Goal: Navigation & Orientation: Find specific page/section

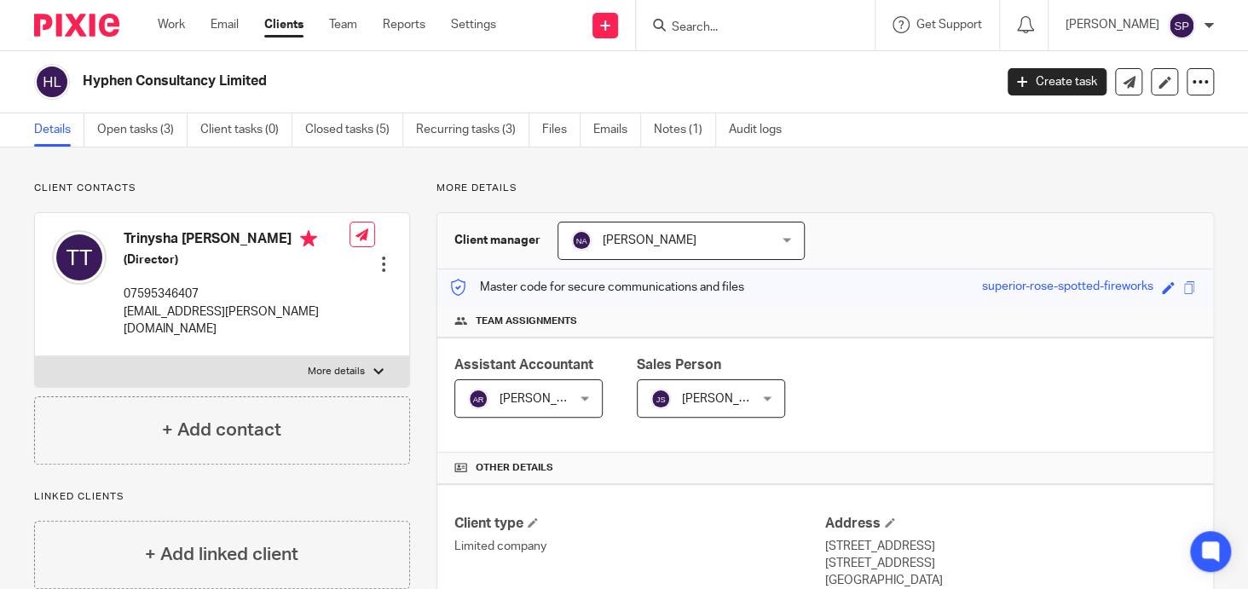
click at [675, 26] on input "Search" at bounding box center [746, 27] width 153 height 15
type input "tcs"
click at [742, 68] on link at bounding box center [772, 67] width 211 height 26
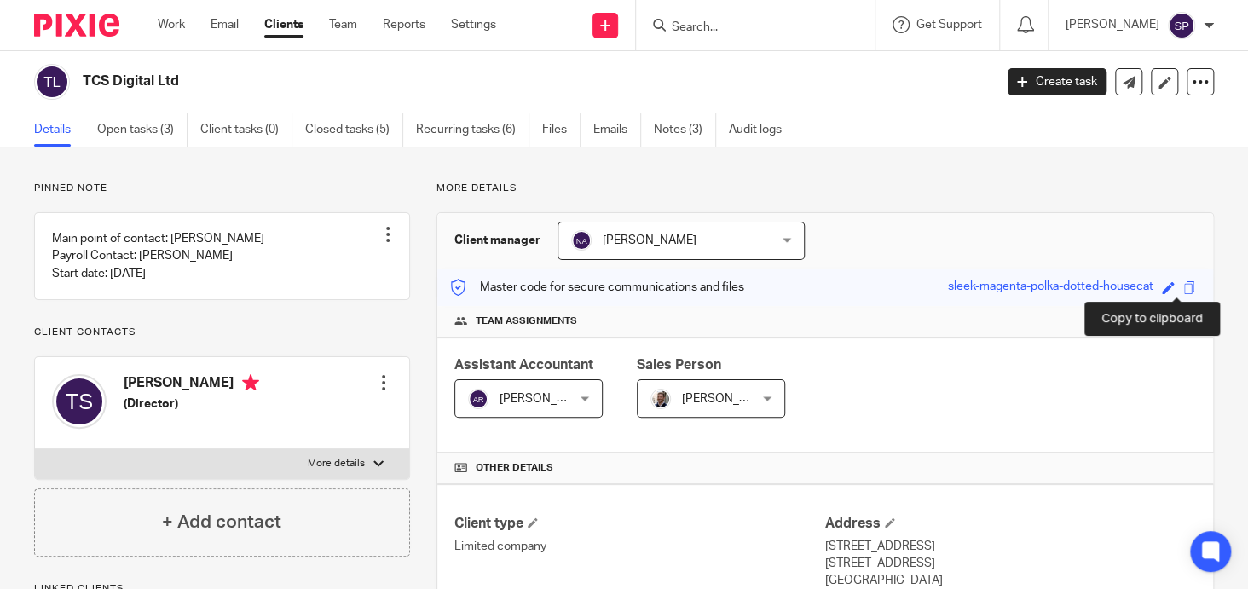
click at [1184, 281] on span at bounding box center [1190, 287] width 13 height 13
click at [677, 30] on input "Search" at bounding box center [746, 27] width 153 height 15
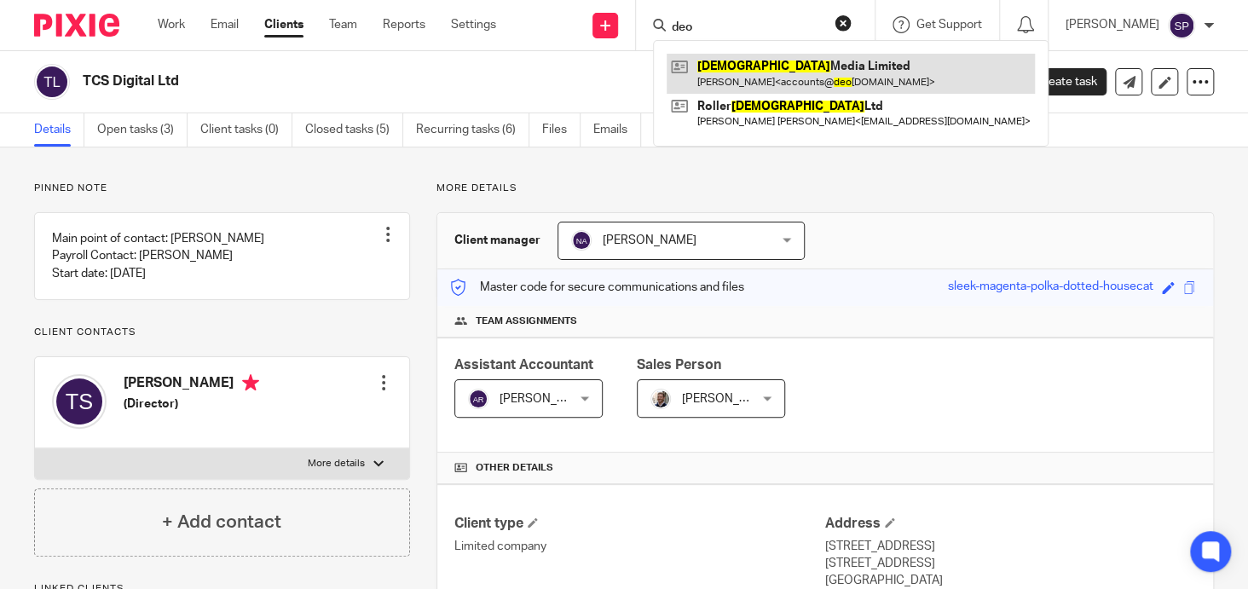
type input "deo"
click at [742, 62] on link at bounding box center [851, 73] width 368 height 39
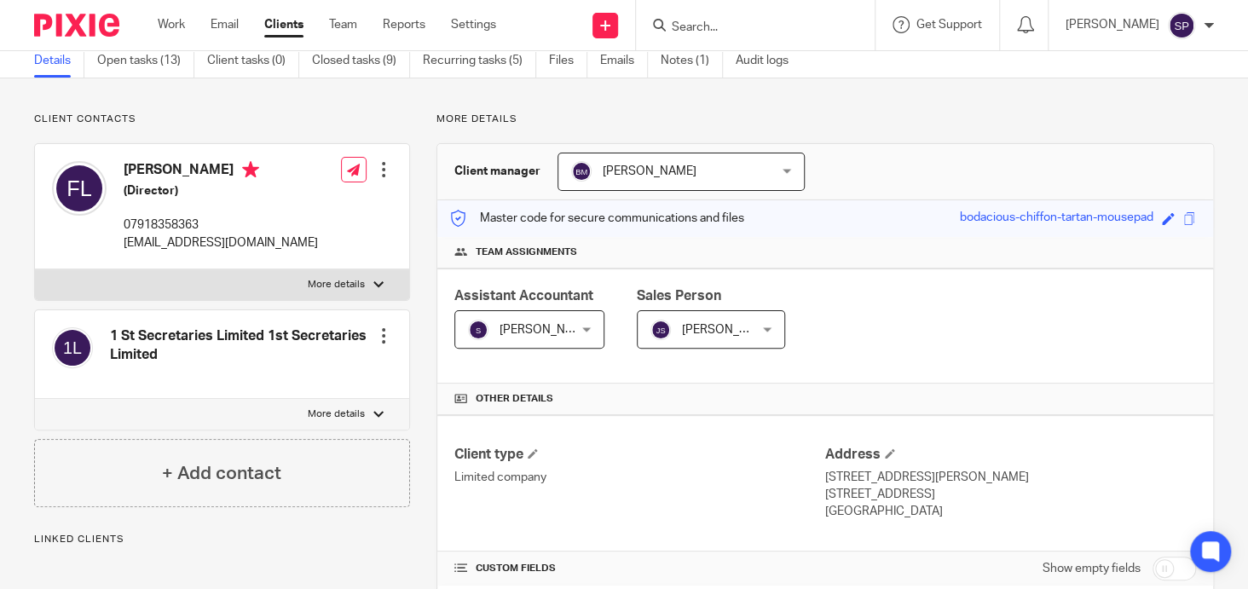
scroll to position [256, 0]
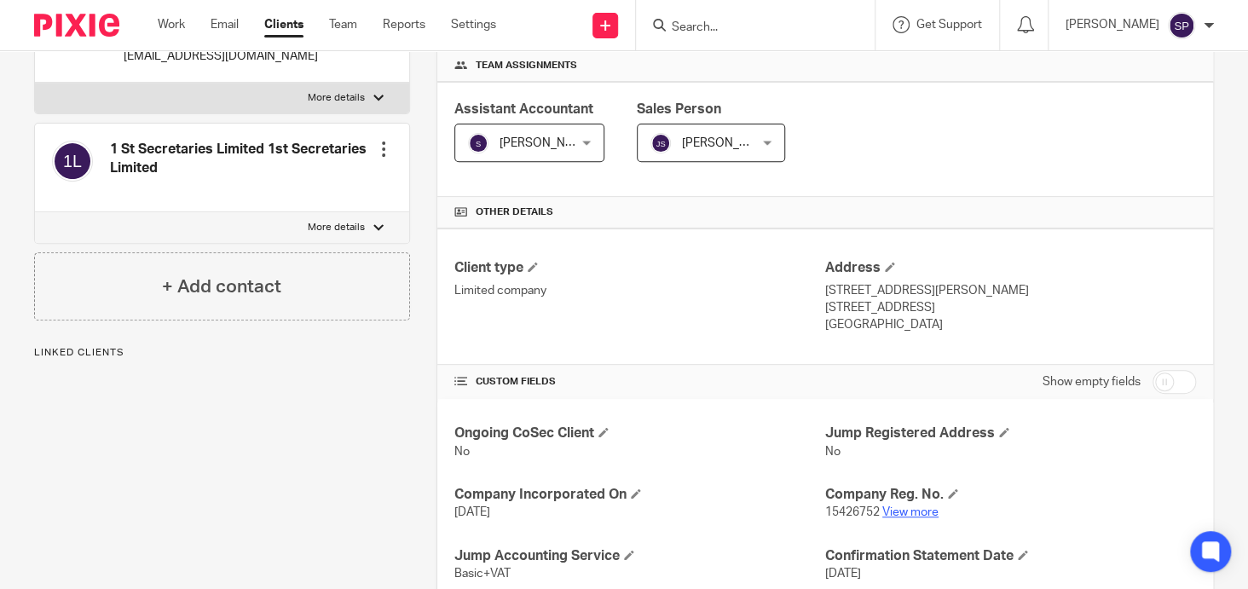
click at [906, 510] on link "View more" at bounding box center [911, 513] width 56 height 12
click at [697, 36] on div at bounding box center [755, 25] width 239 height 50
click at [698, 21] on input "Search" at bounding box center [746, 27] width 153 height 15
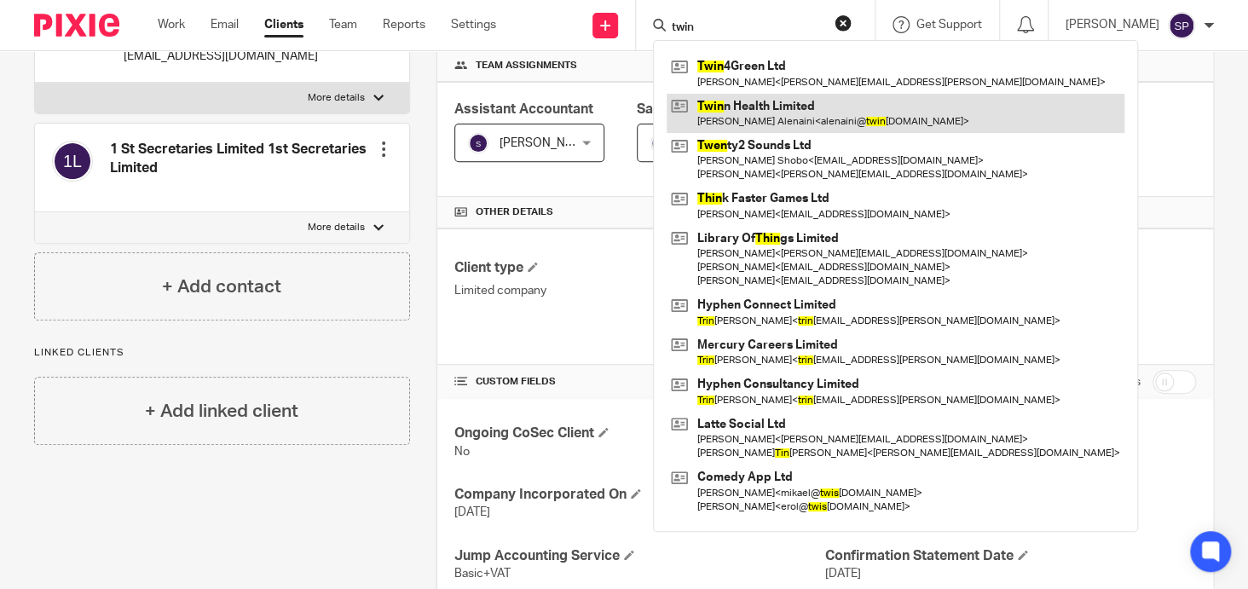
type input "twin"
click at [750, 99] on link at bounding box center [896, 113] width 458 height 39
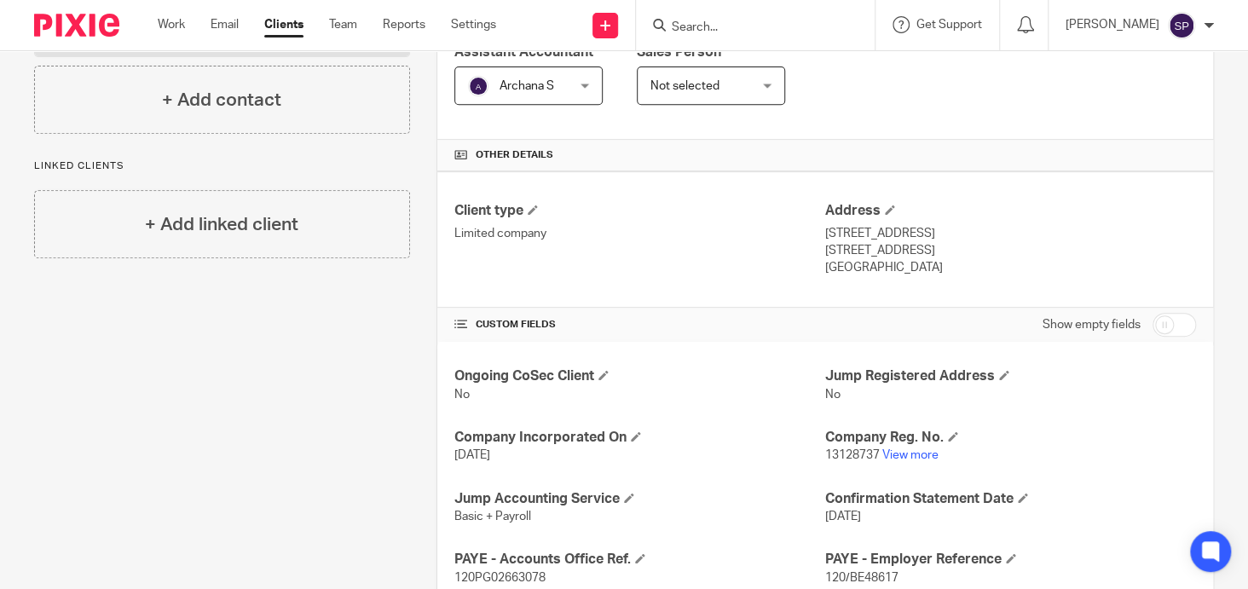
scroll to position [341, 0]
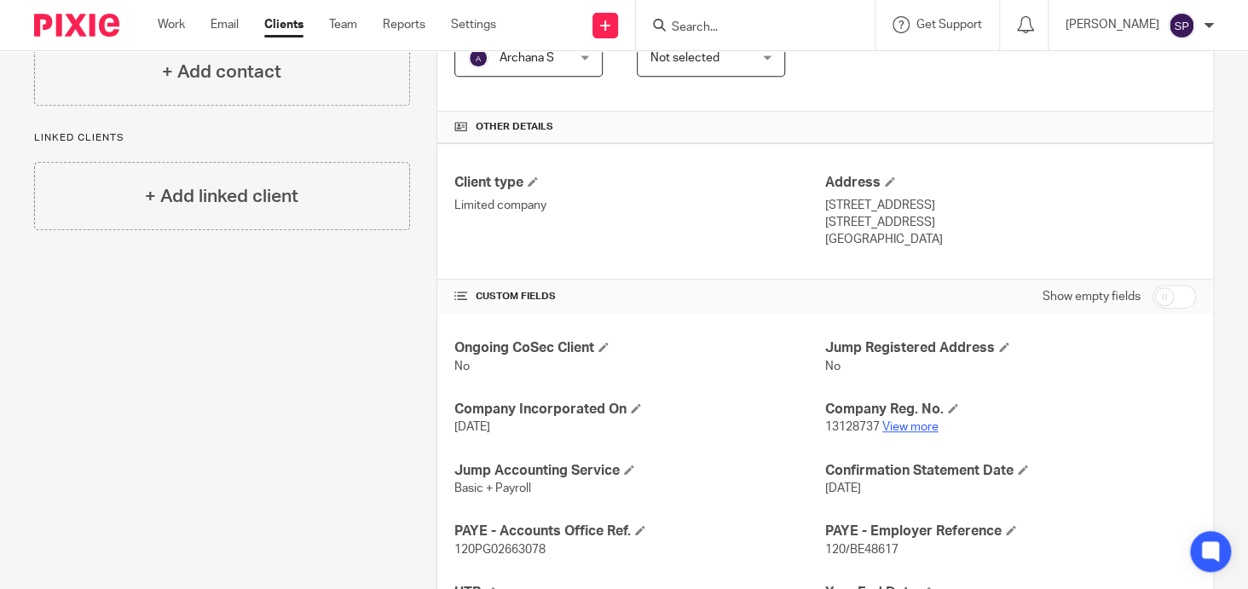
click at [892, 422] on link "View more" at bounding box center [911, 427] width 56 height 12
click at [683, 26] on input "Search" at bounding box center [746, 27] width 153 height 15
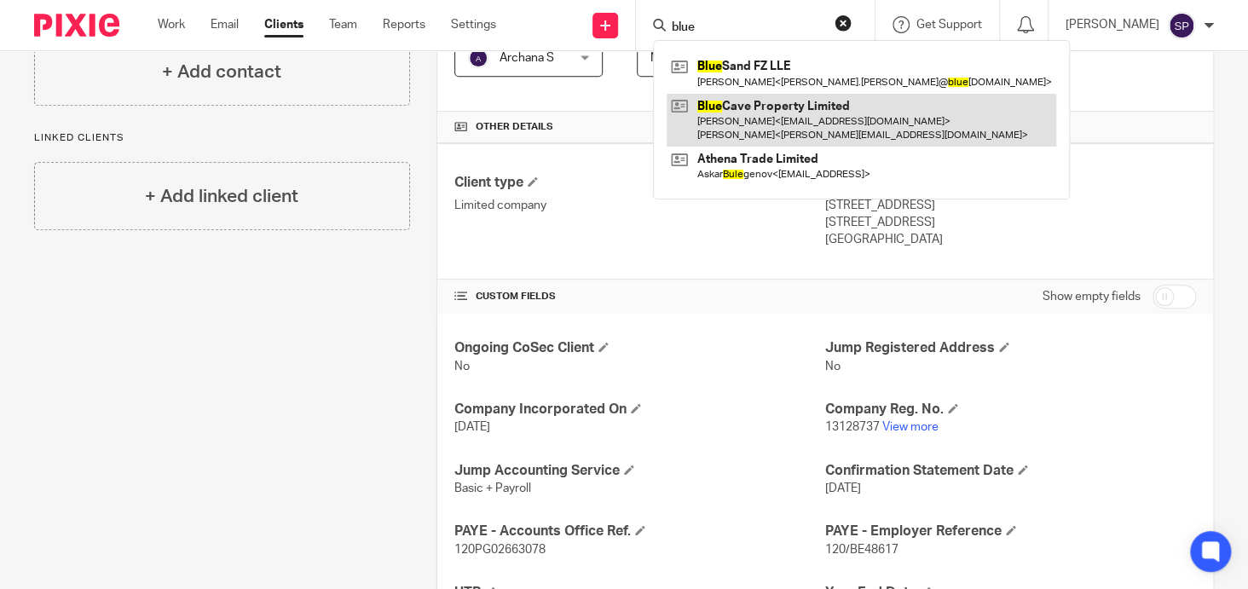
type input "blue"
click at [761, 100] on link at bounding box center [862, 120] width 390 height 53
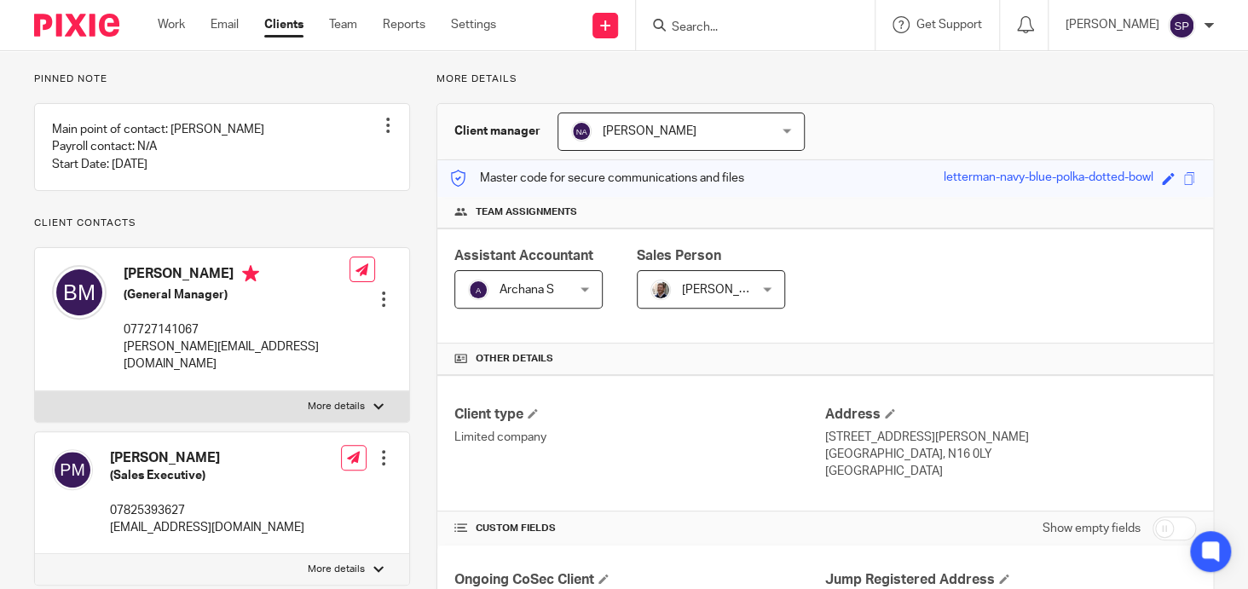
scroll to position [341, 0]
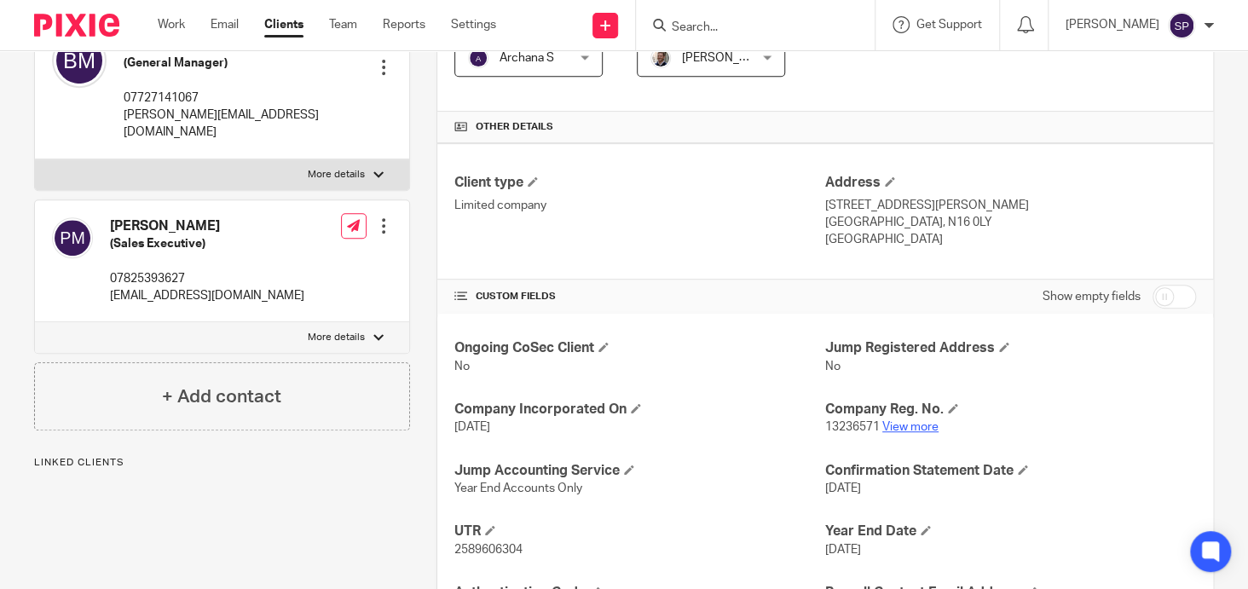
click at [898, 421] on link "View more" at bounding box center [911, 427] width 56 height 12
click at [720, 32] on input "Search" at bounding box center [746, 27] width 153 height 15
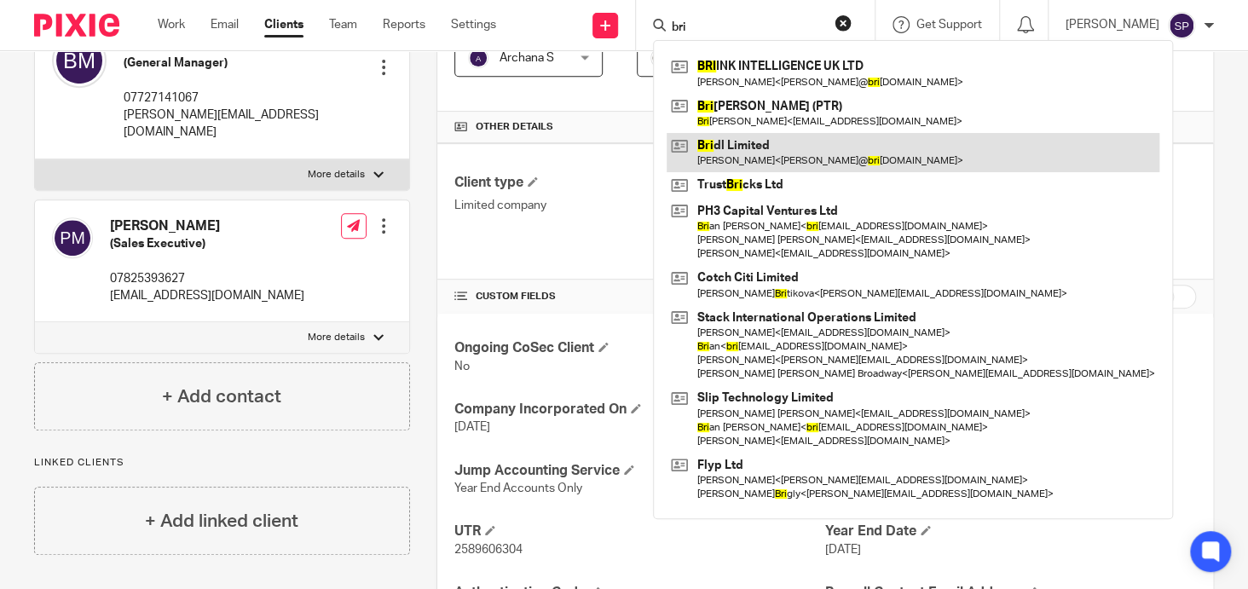
type input "bri"
click at [733, 141] on link at bounding box center [913, 152] width 493 height 39
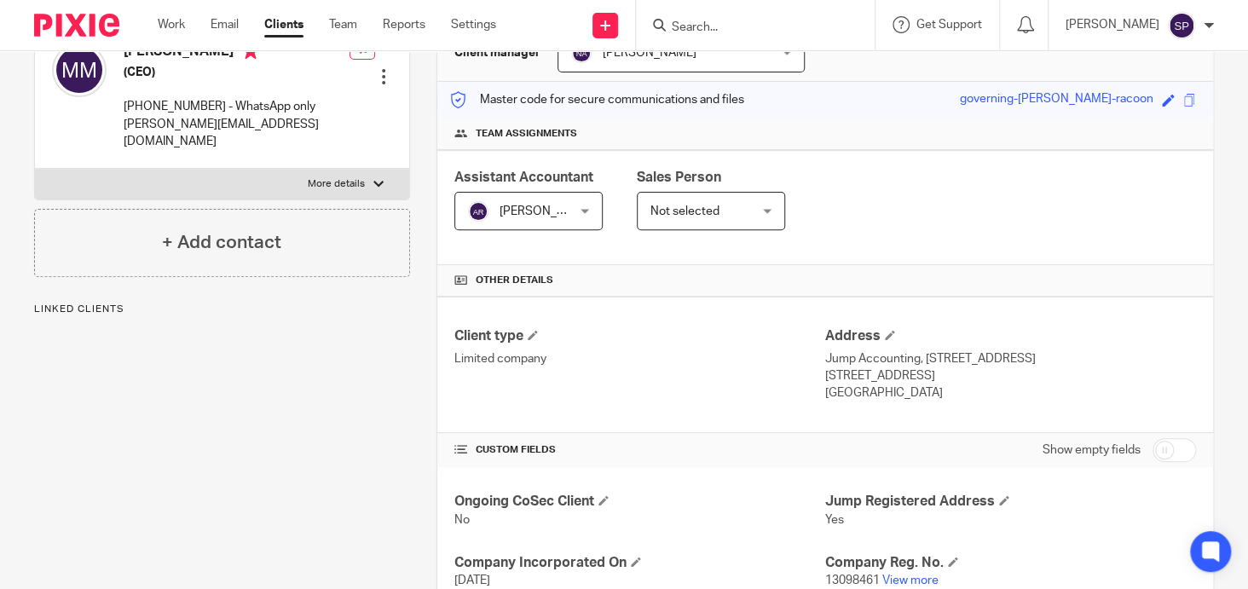
scroll to position [426, 0]
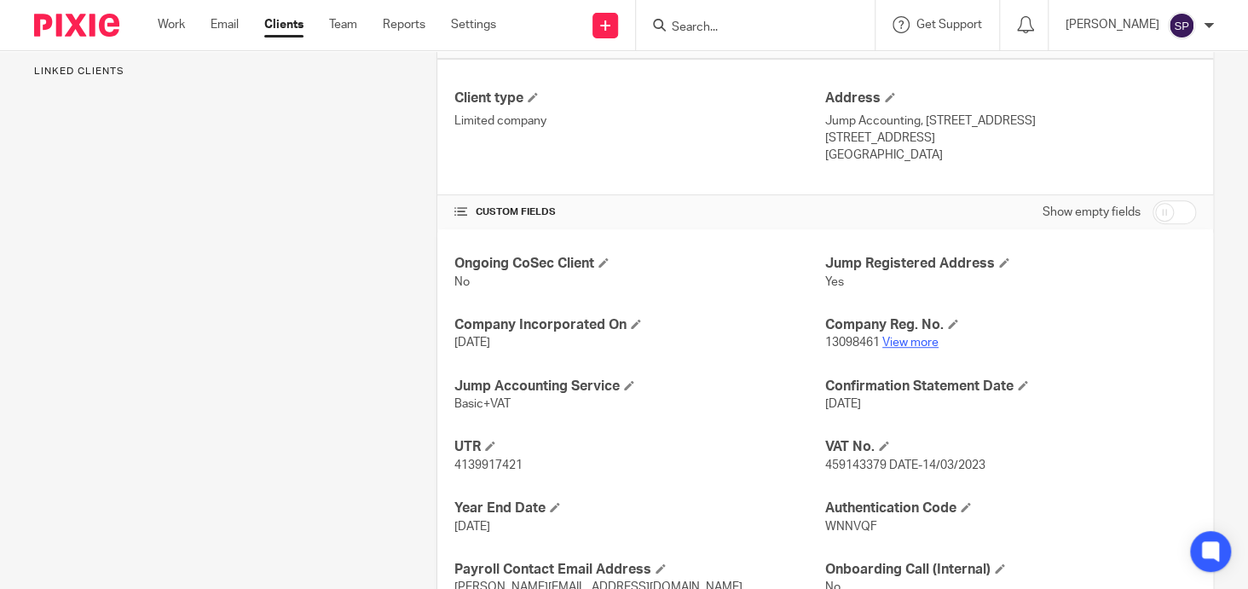
click at [899, 339] on link "View more" at bounding box center [911, 343] width 56 height 12
click at [680, 24] on input "Search" at bounding box center [746, 27] width 153 height 15
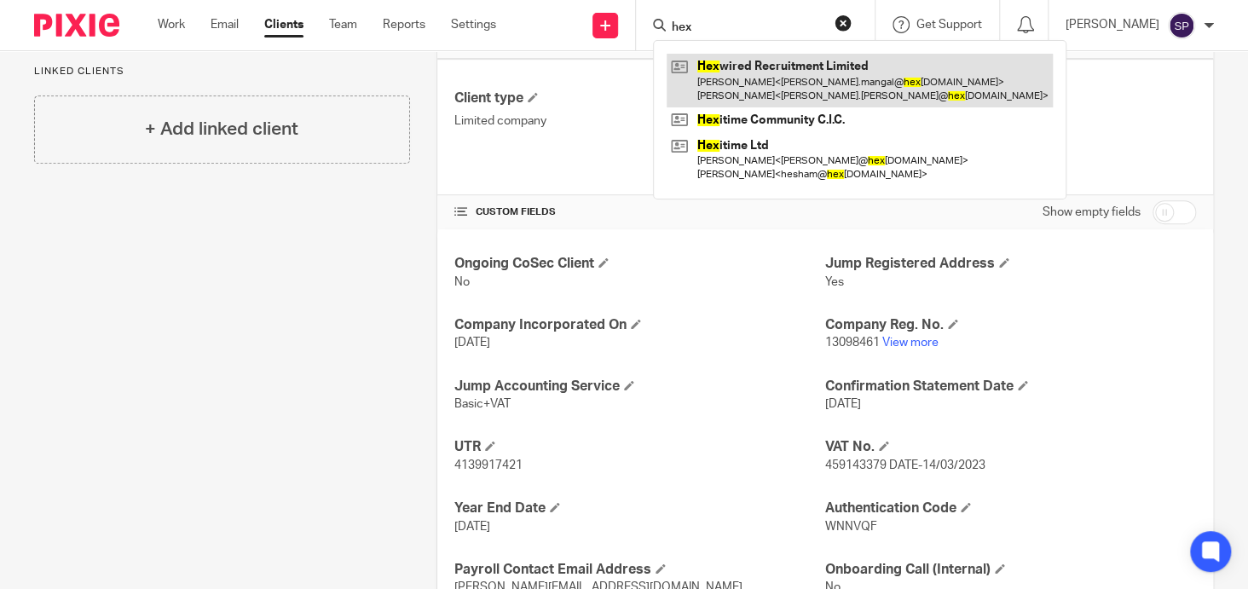
type input "hex"
click at [753, 68] on link at bounding box center [860, 80] width 386 height 53
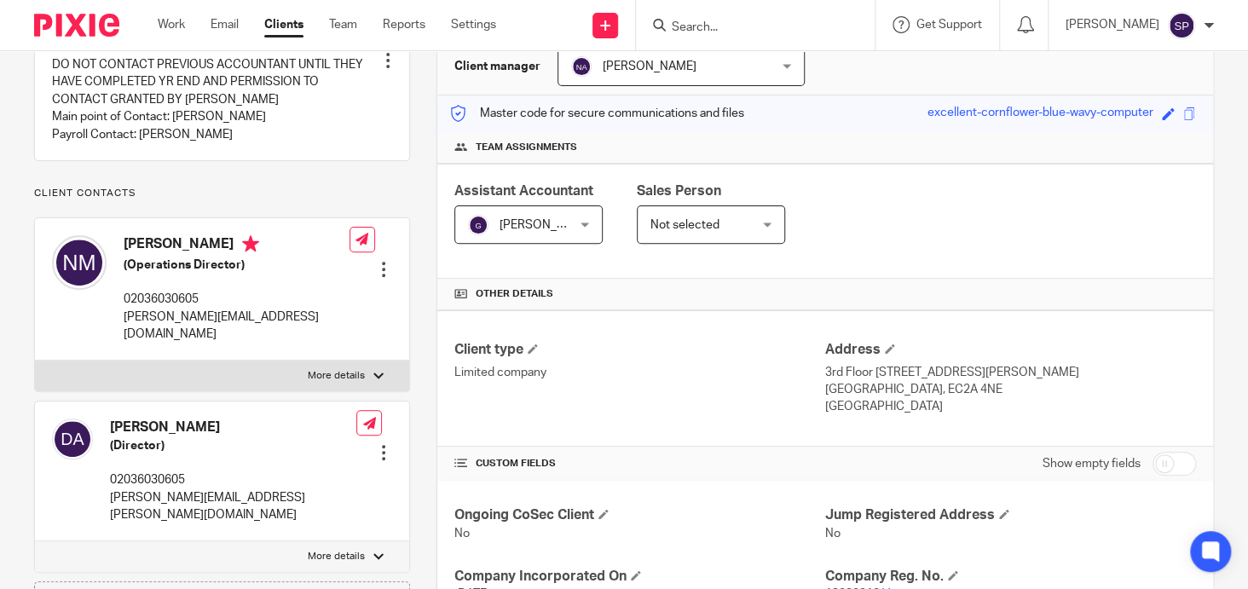
scroll to position [426, 0]
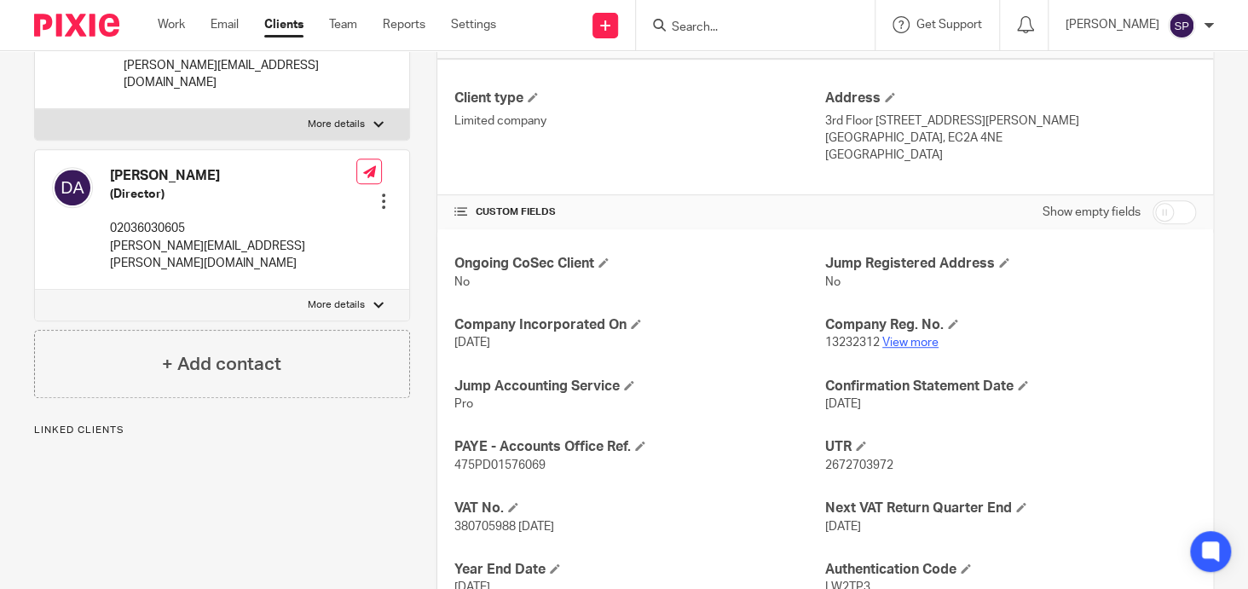
click at [900, 340] on link "View more" at bounding box center [911, 343] width 56 height 12
click at [717, 31] on input "Search" at bounding box center [746, 27] width 153 height 15
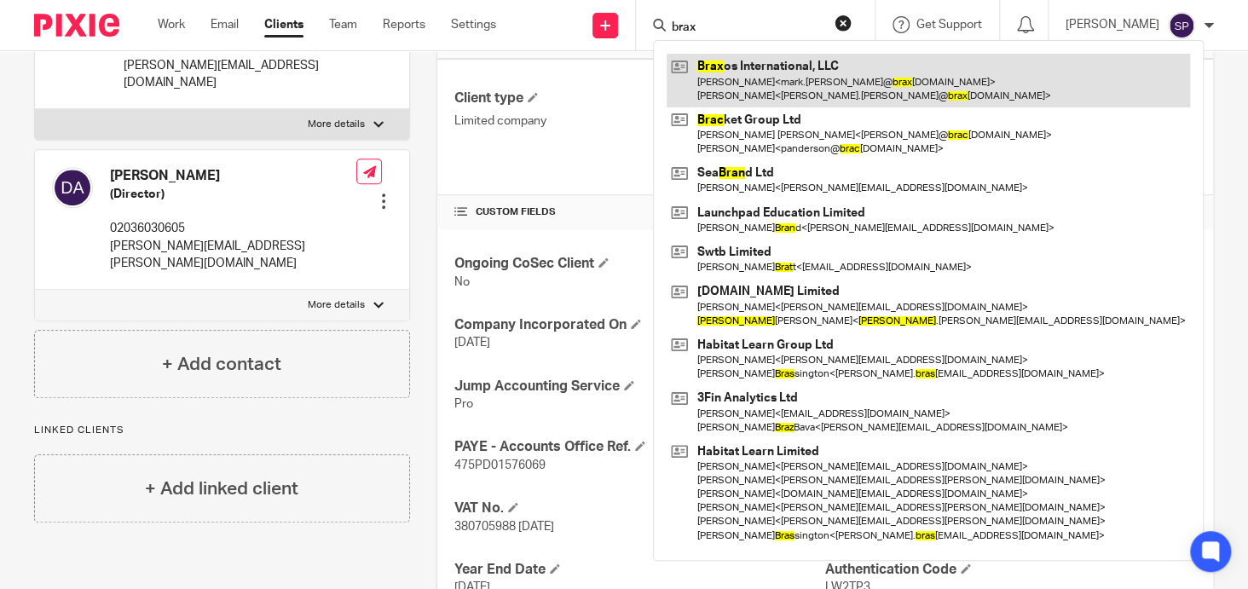
type input "brax"
click at [737, 64] on link at bounding box center [929, 80] width 524 height 53
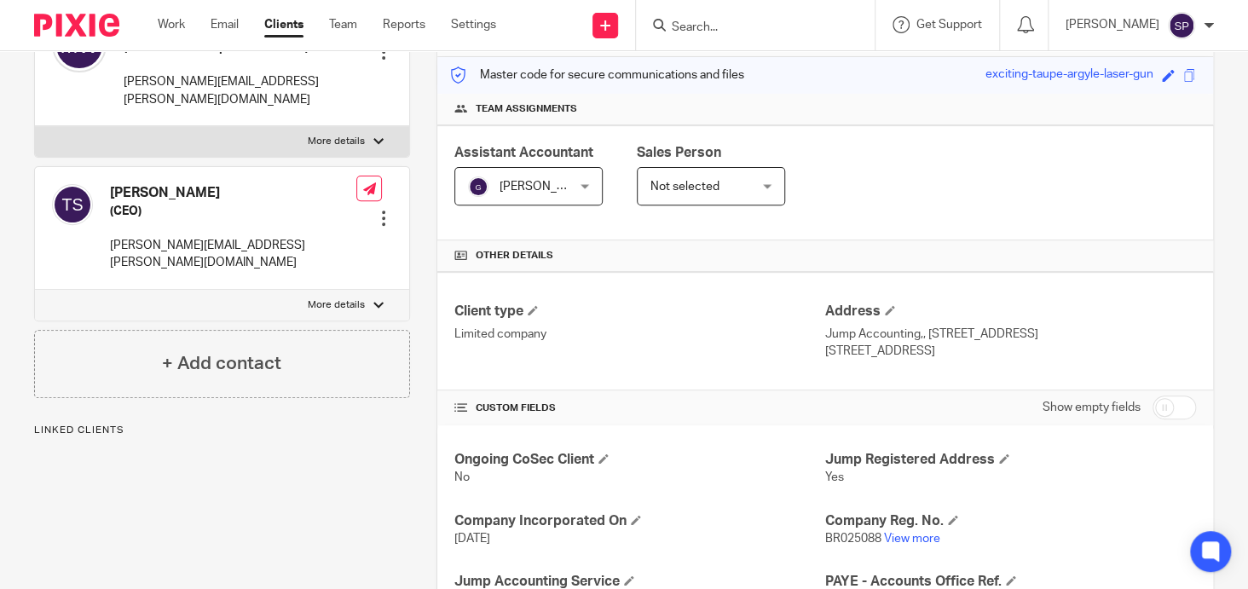
scroll to position [341, 0]
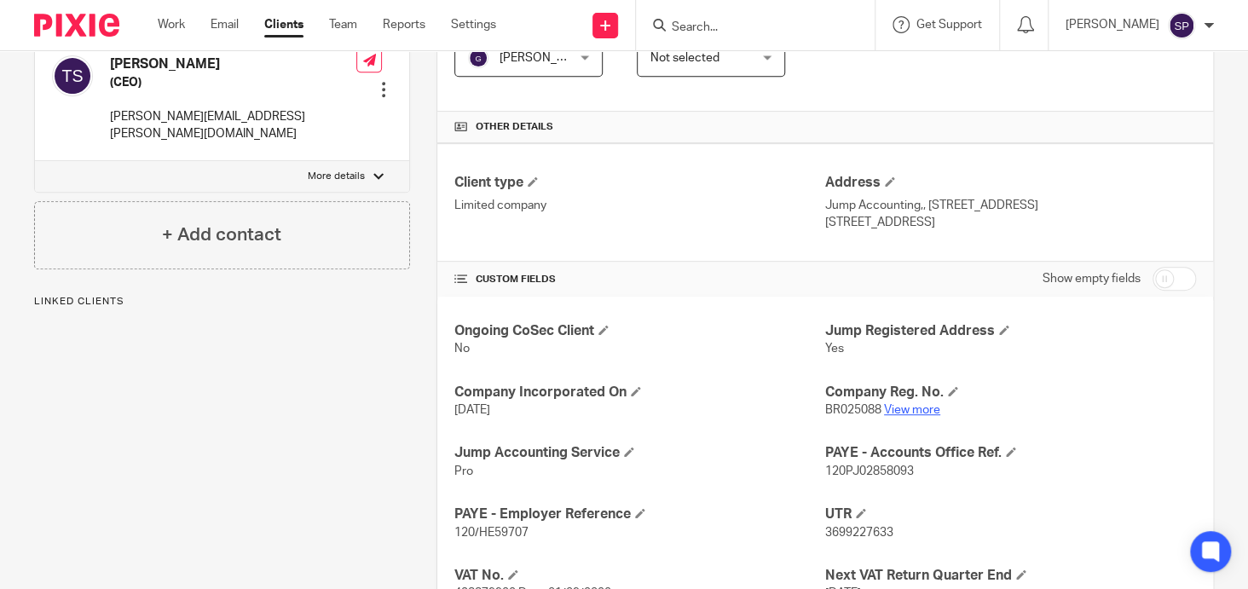
click at [909, 408] on link "View more" at bounding box center [912, 410] width 56 height 12
click at [680, 20] on input "Search" at bounding box center [746, 27] width 153 height 15
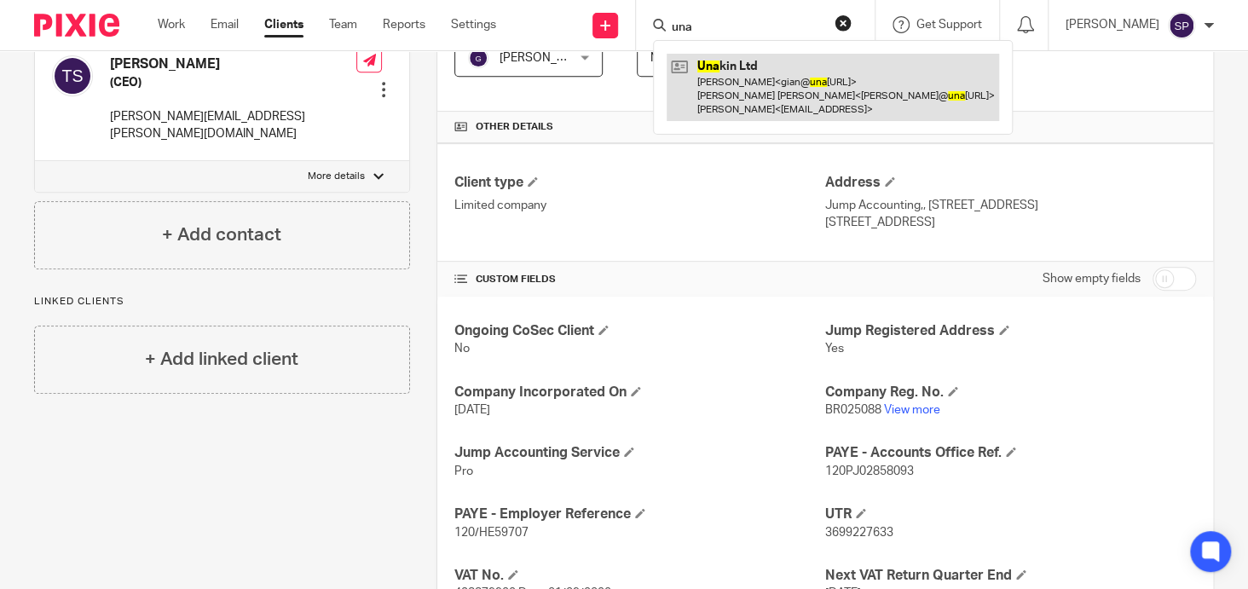
type input "una"
click at [715, 67] on link at bounding box center [833, 87] width 333 height 67
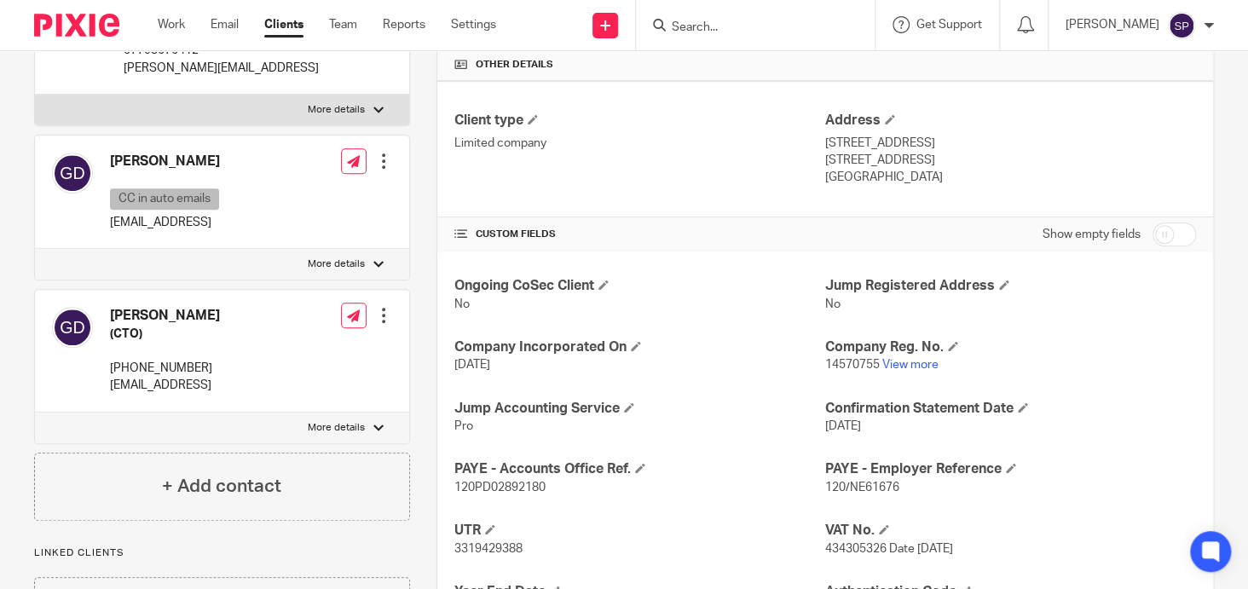
scroll to position [426, 0]
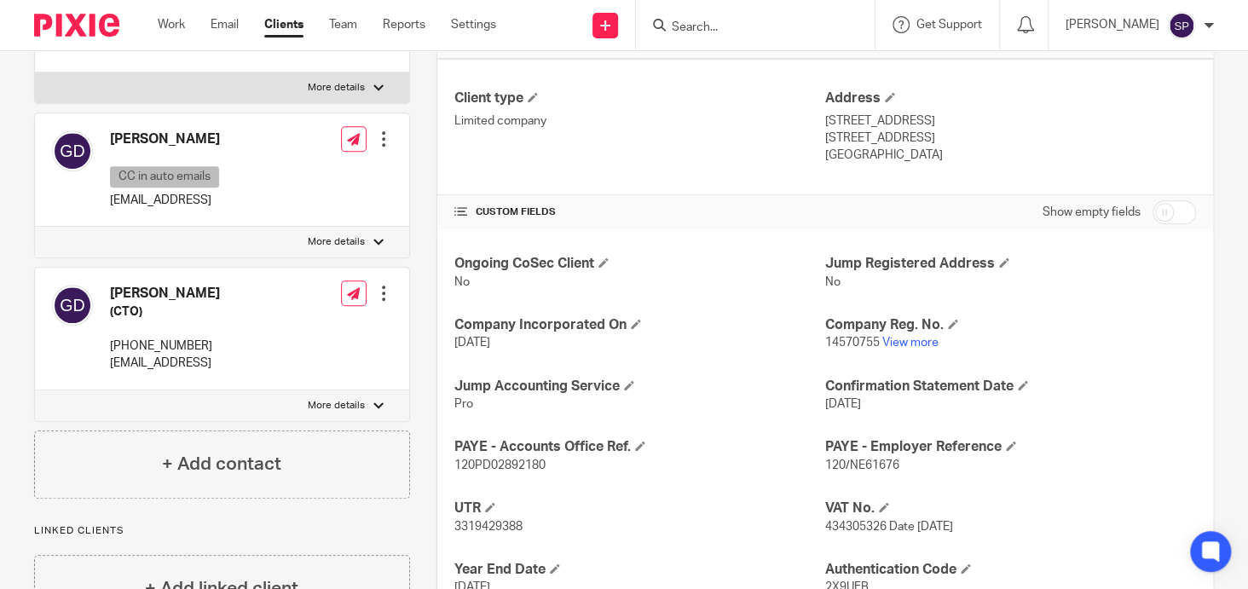
click at [904, 334] on p "14570755 View more" at bounding box center [1010, 342] width 371 height 17
click at [904, 337] on link "View more" at bounding box center [911, 343] width 56 height 12
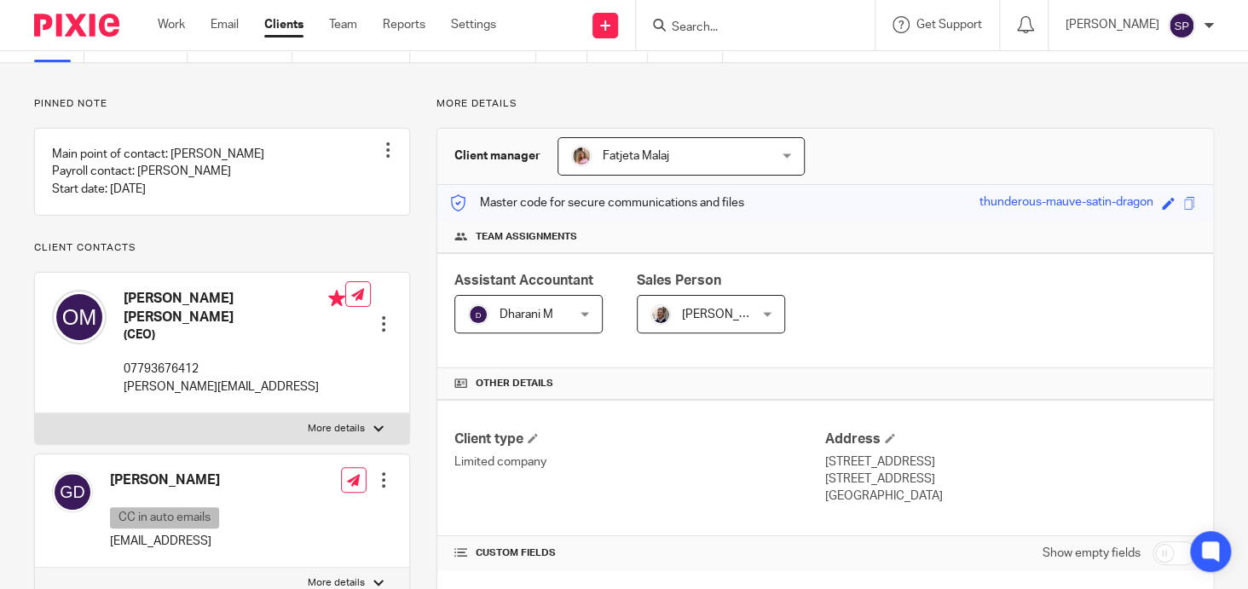
scroll to position [0, 0]
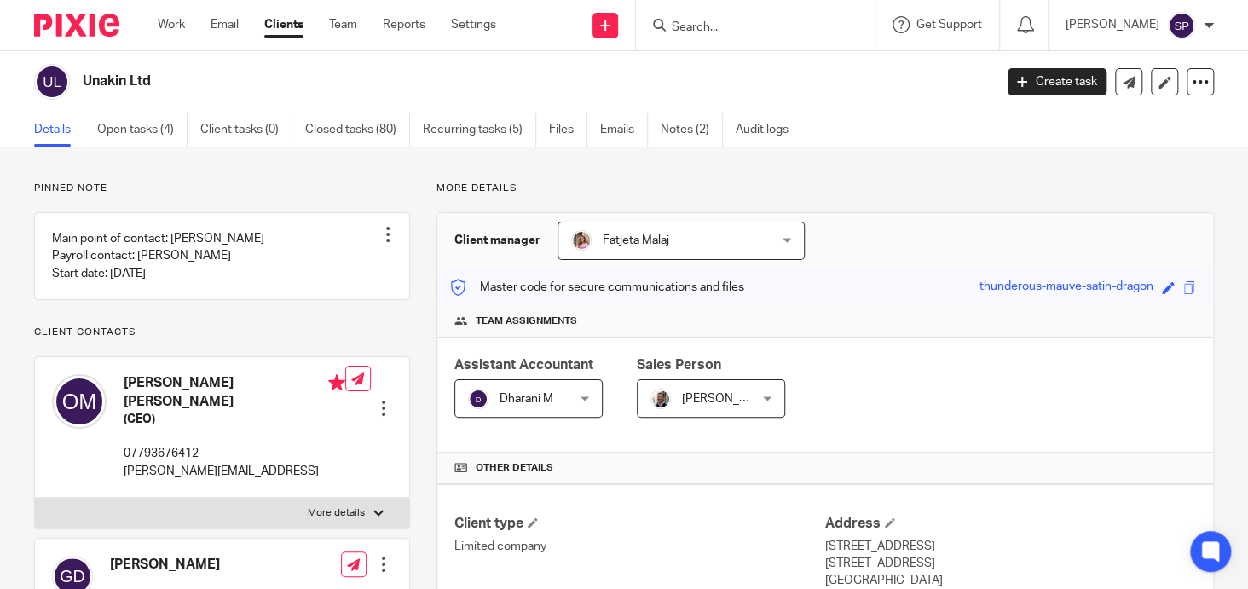
click at [711, 21] on input "Search" at bounding box center [746, 27] width 153 height 15
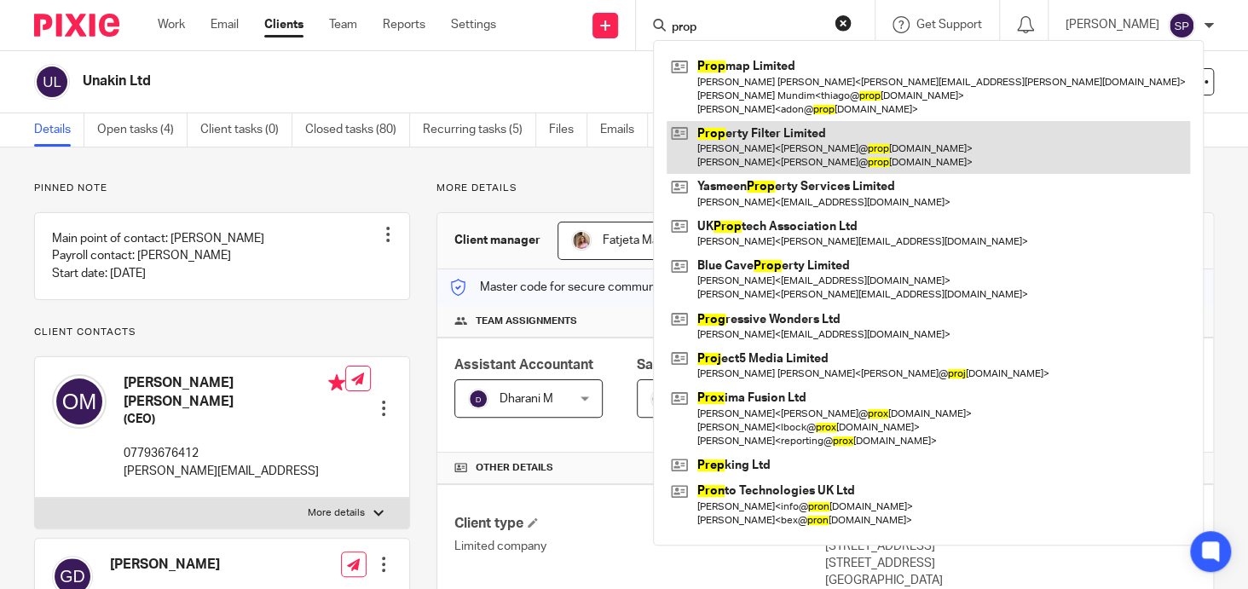
type input "prop"
click at [737, 129] on link at bounding box center [929, 147] width 524 height 53
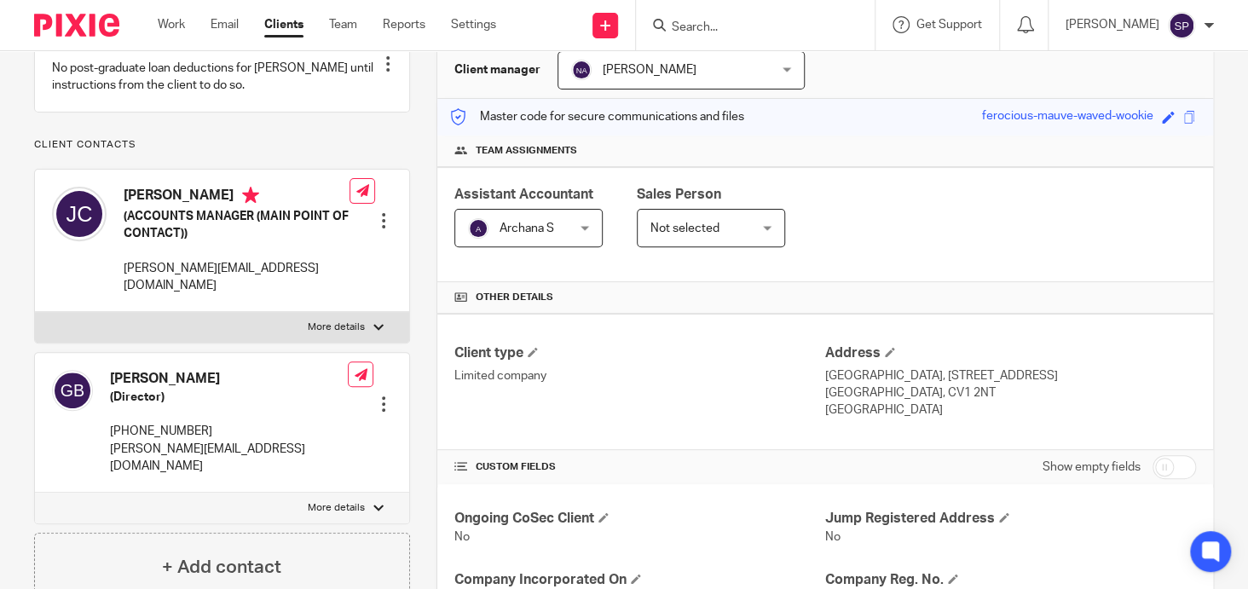
scroll to position [512, 0]
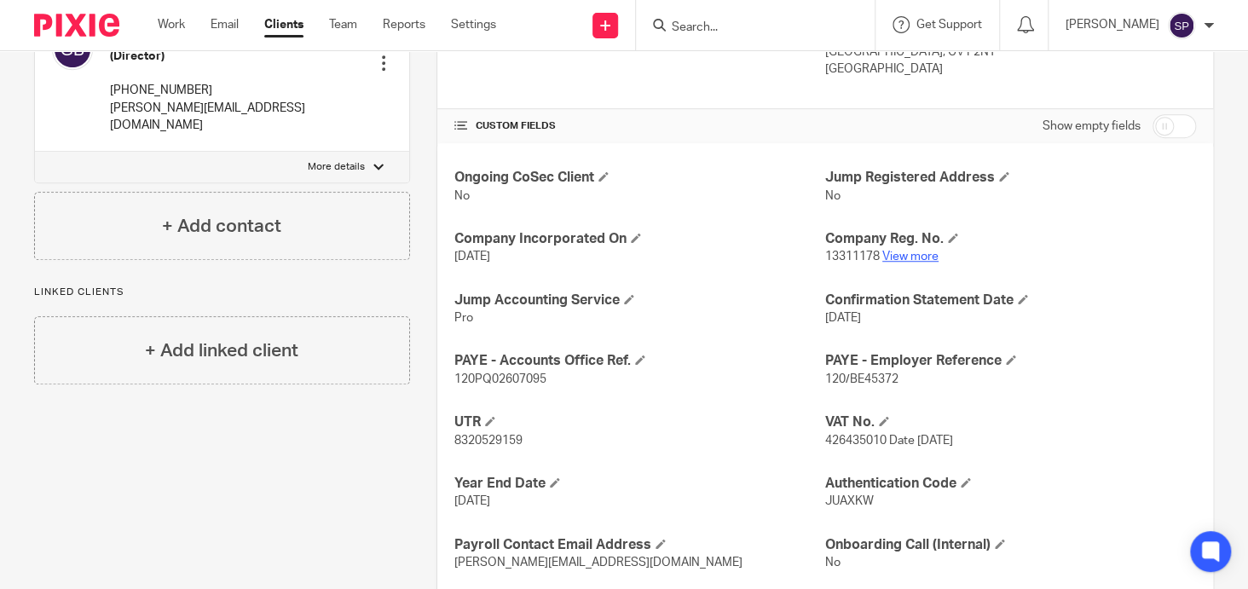
click at [894, 254] on link "View more" at bounding box center [911, 257] width 56 height 12
click at [671, 20] on input "Search" at bounding box center [746, 27] width 153 height 15
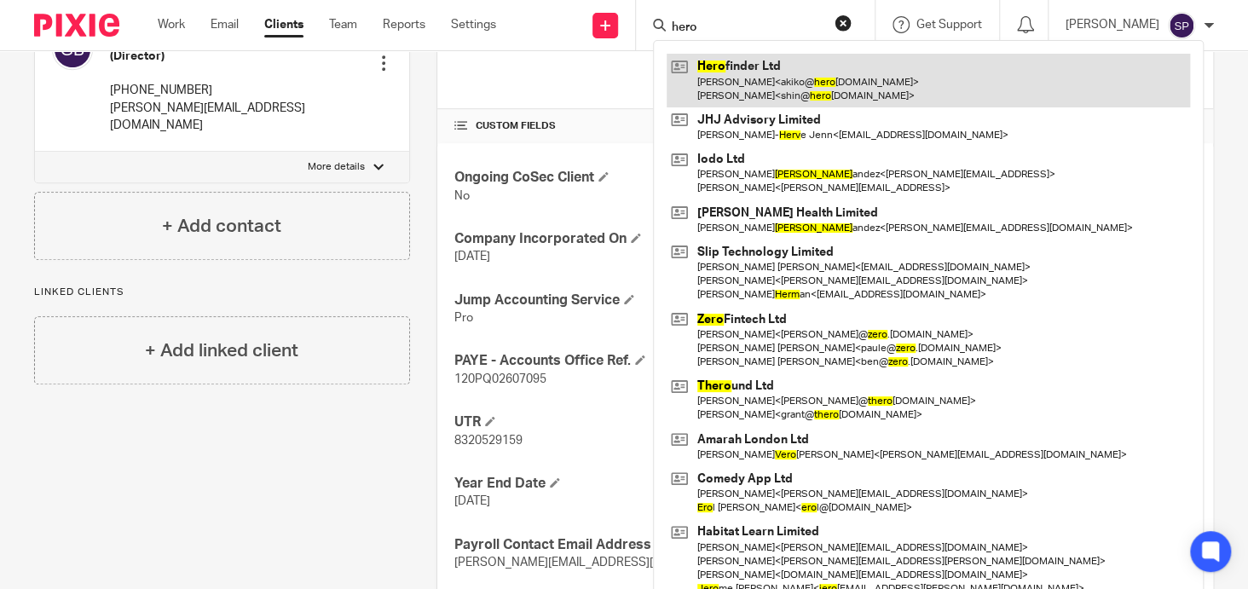
type input "hero"
click at [742, 61] on link at bounding box center [929, 80] width 524 height 53
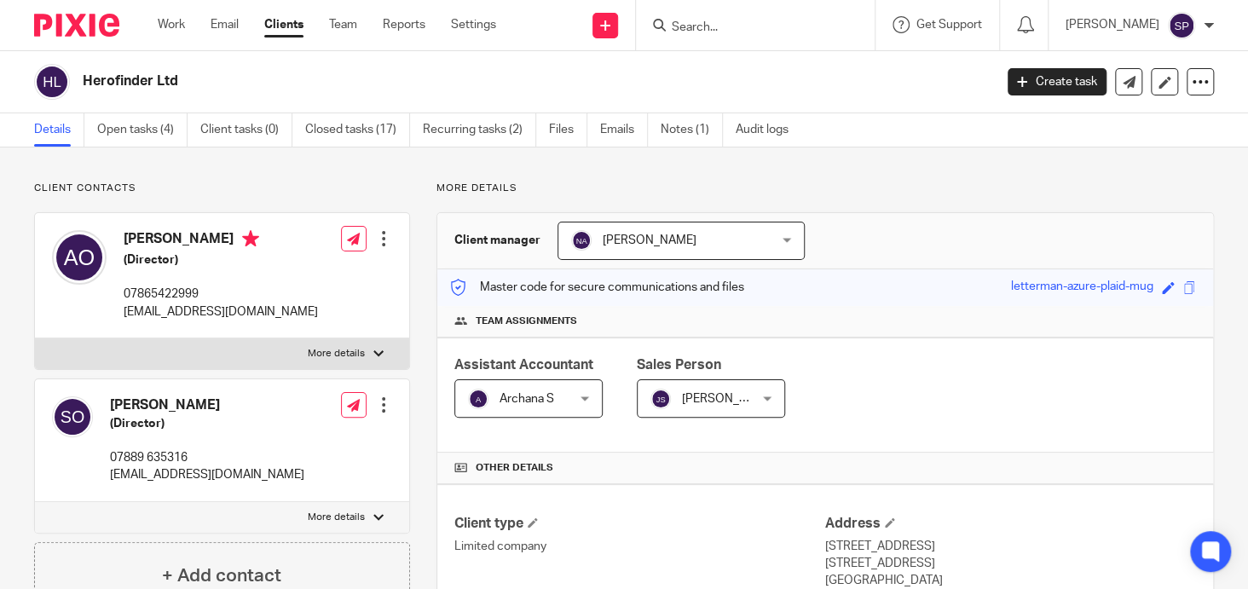
scroll to position [341, 0]
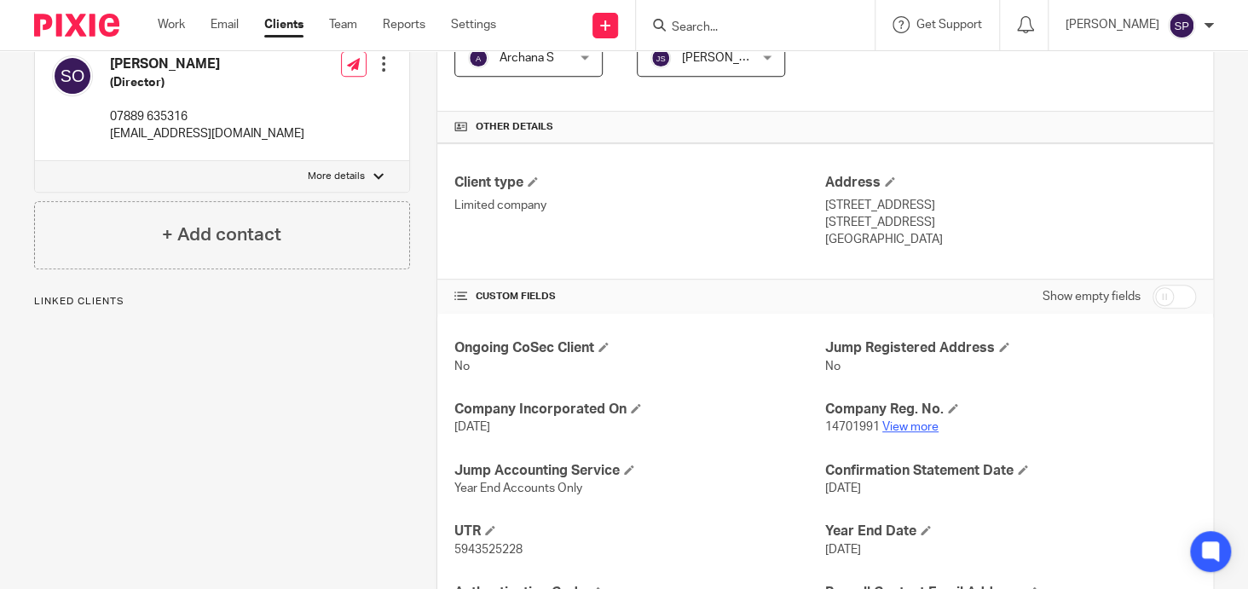
click at [888, 422] on link "View more" at bounding box center [911, 427] width 56 height 12
click at [710, 32] on input "Search" at bounding box center [746, 27] width 153 height 15
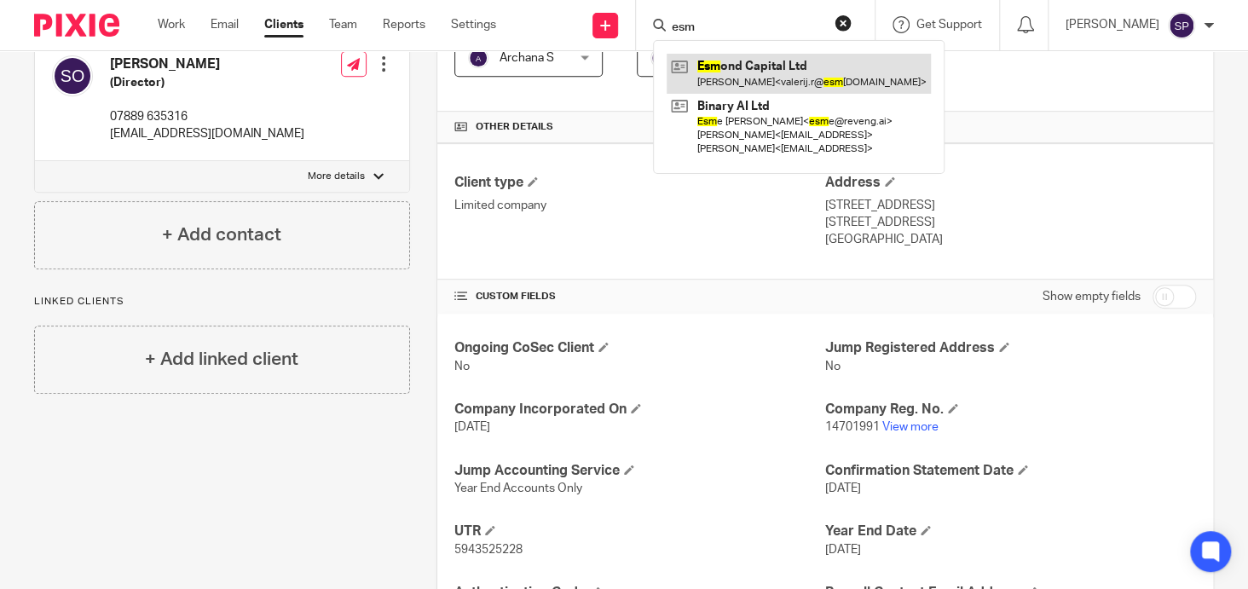
type input "esm"
click at [751, 64] on link at bounding box center [799, 73] width 264 height 39
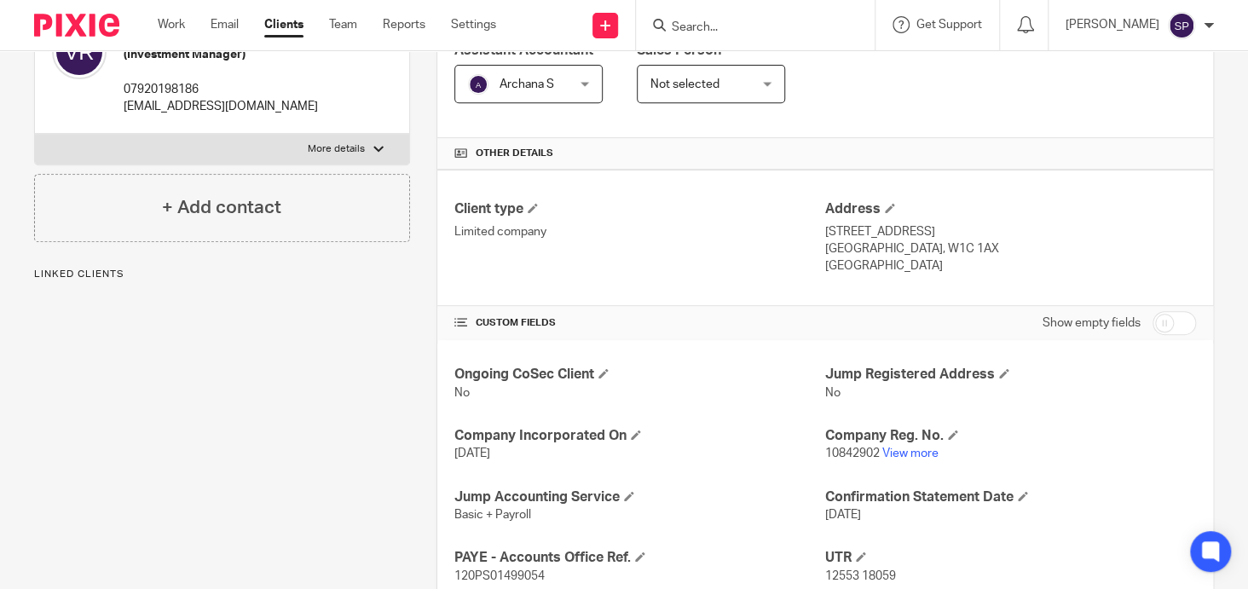
scroll to position [341, 0]
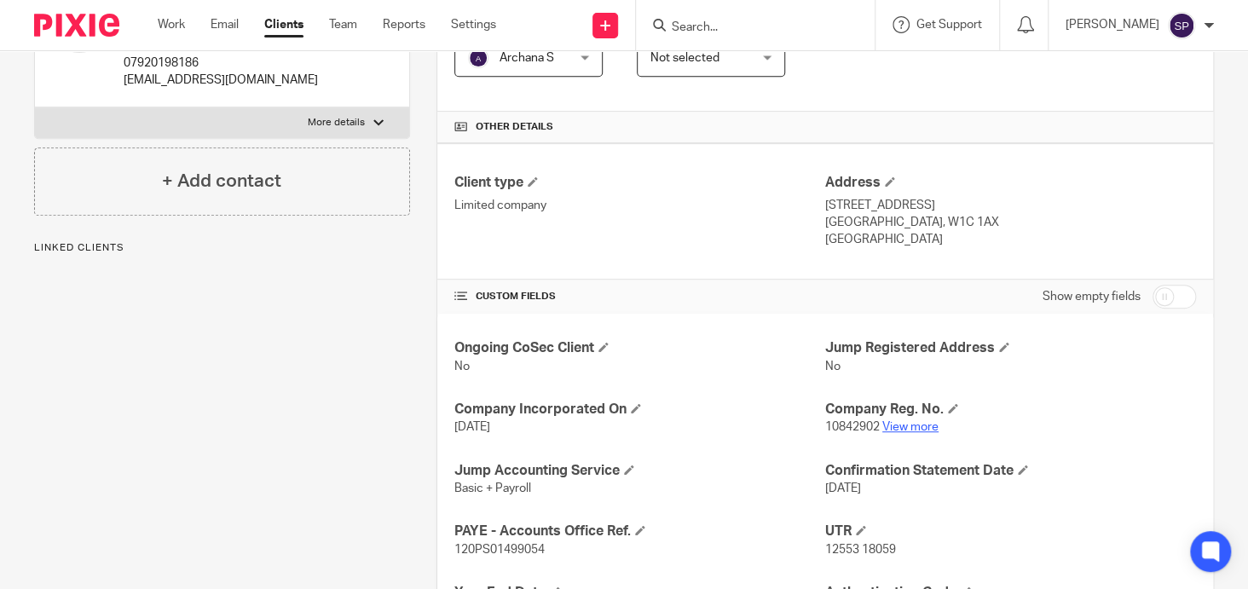
click at [897, 426] on link "View more" at bounding box center [911, 427] width 56 height 12
click at [685, 24] on input "Search" at bounding box center [746, 27] width 153 height 15
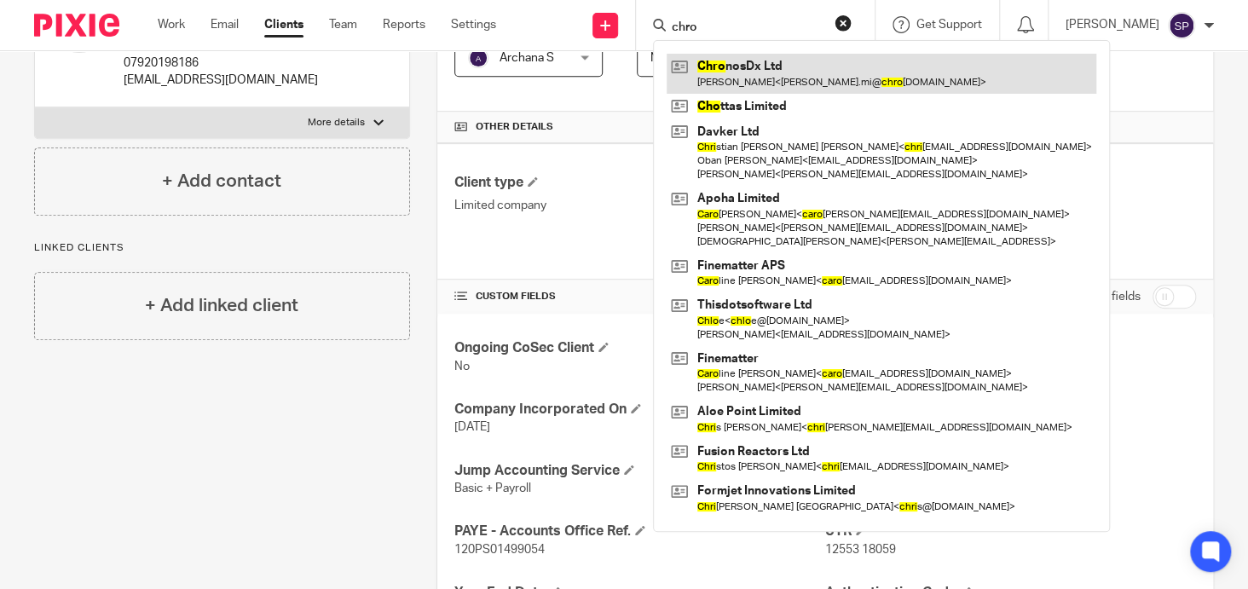
type input "chro"
click at [751, 66] on link at bounding box center [882, 73] width 430 height 39
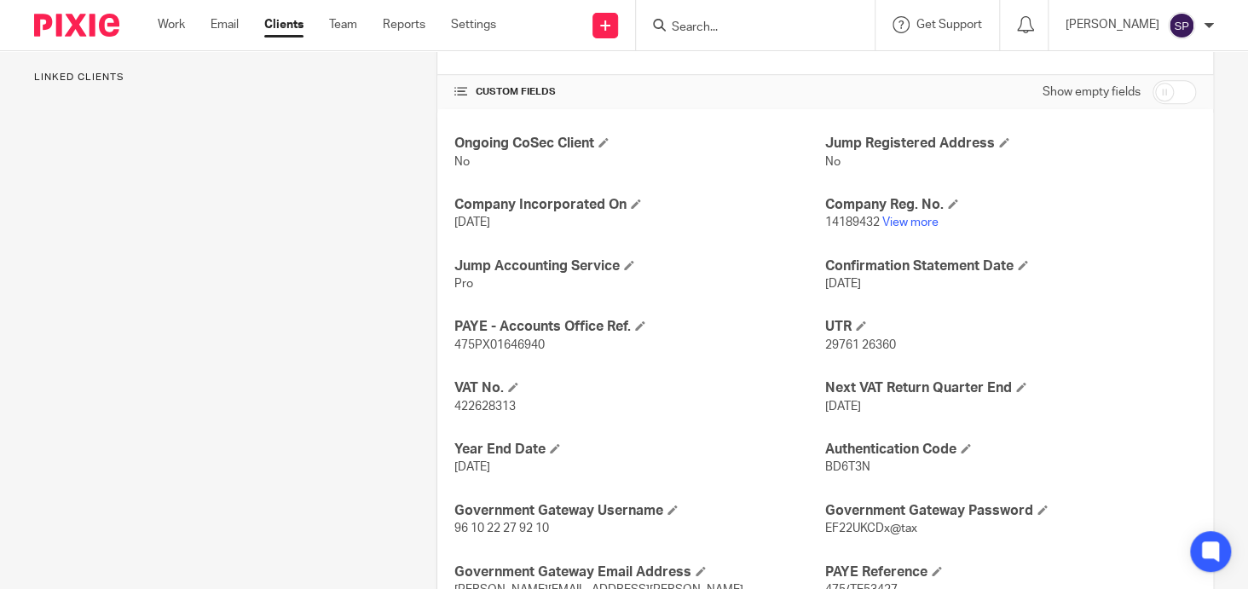
scroll to position [682, 0]
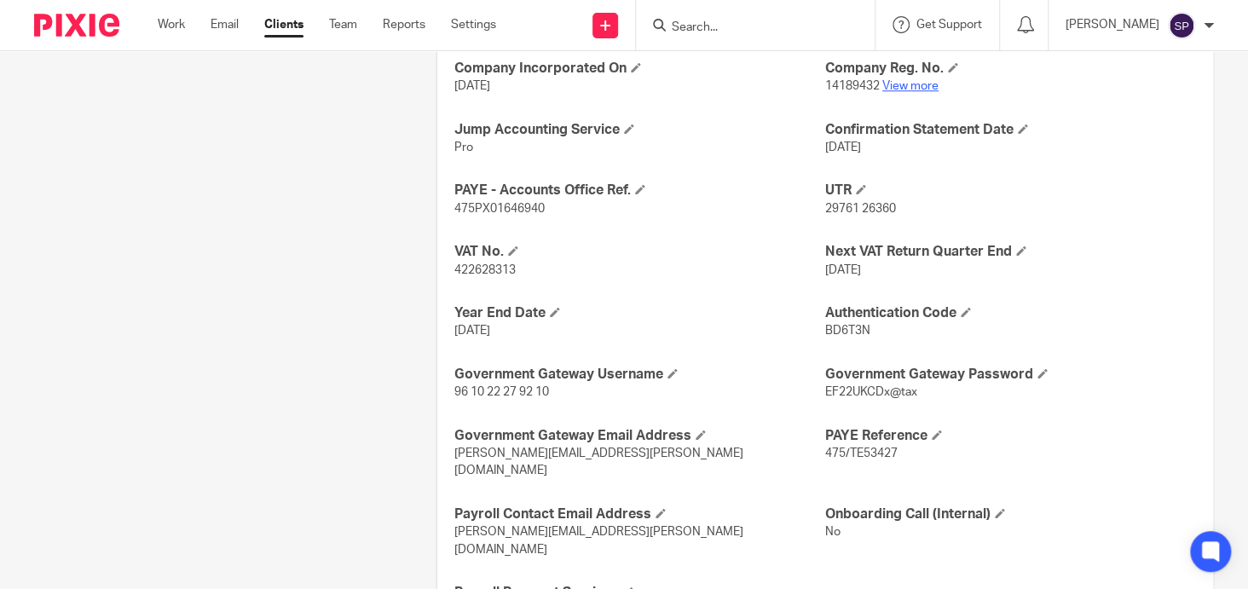
click at [904, 80] on link "View more" at bounding box center [911, 86] width 56 height 12
click at [684, 28] on input "Search" at bounding box center [746, 27] width 153 height 15
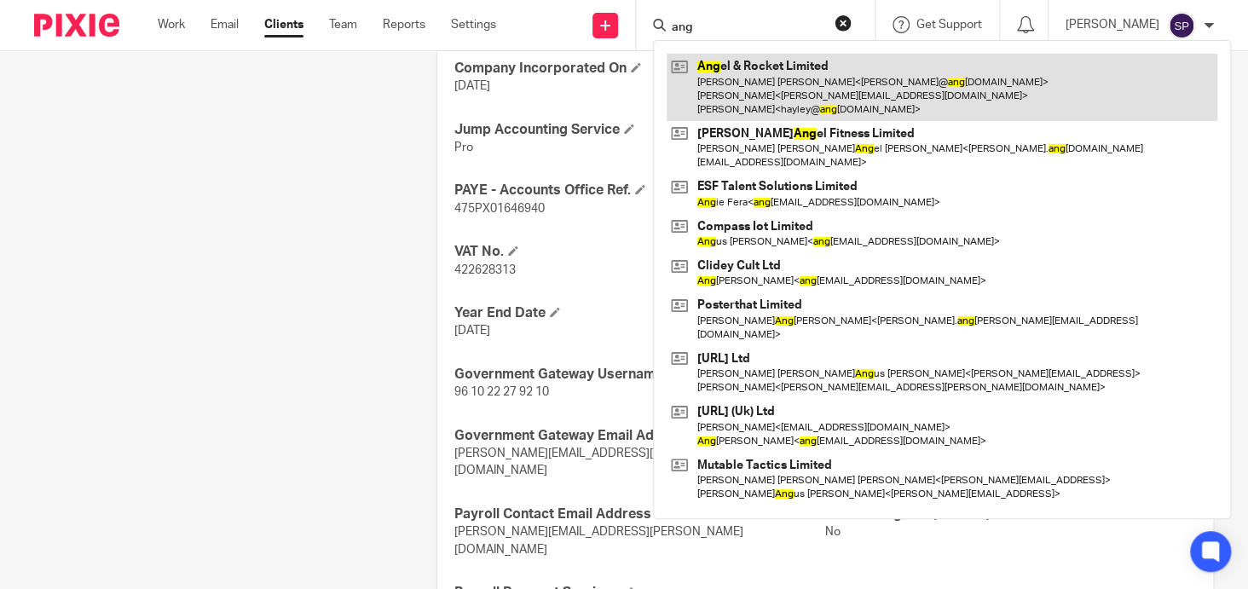
type input "ang"
click at [776, 61] on link at bounding box center [942, 87] width 551 height 67
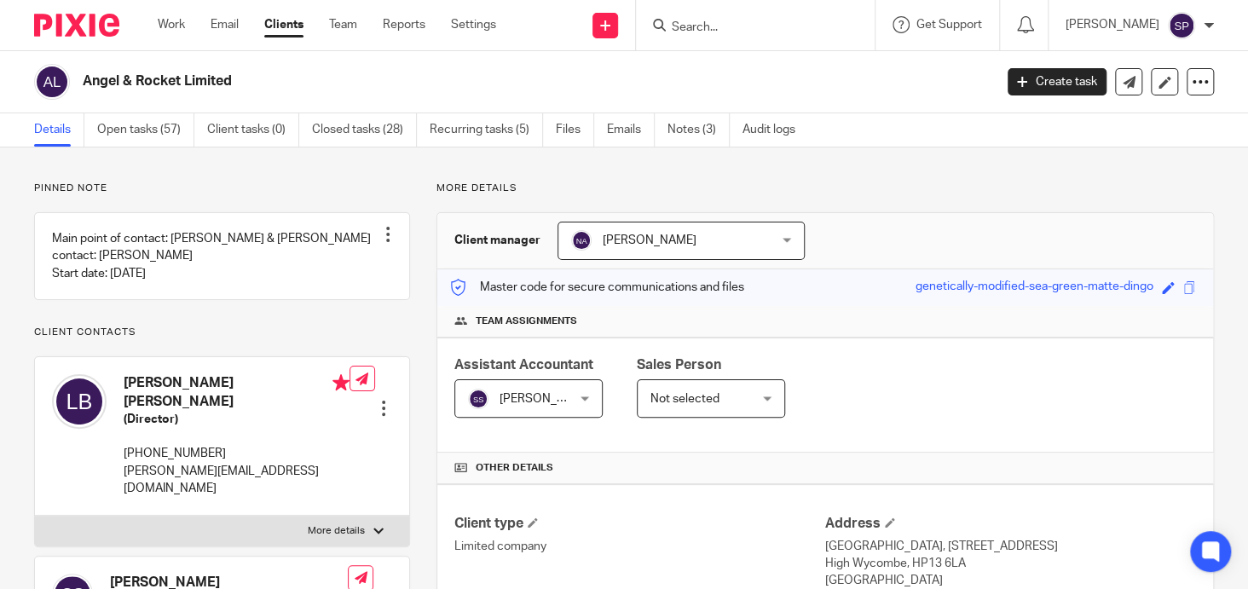
scroll to position [341, 0]
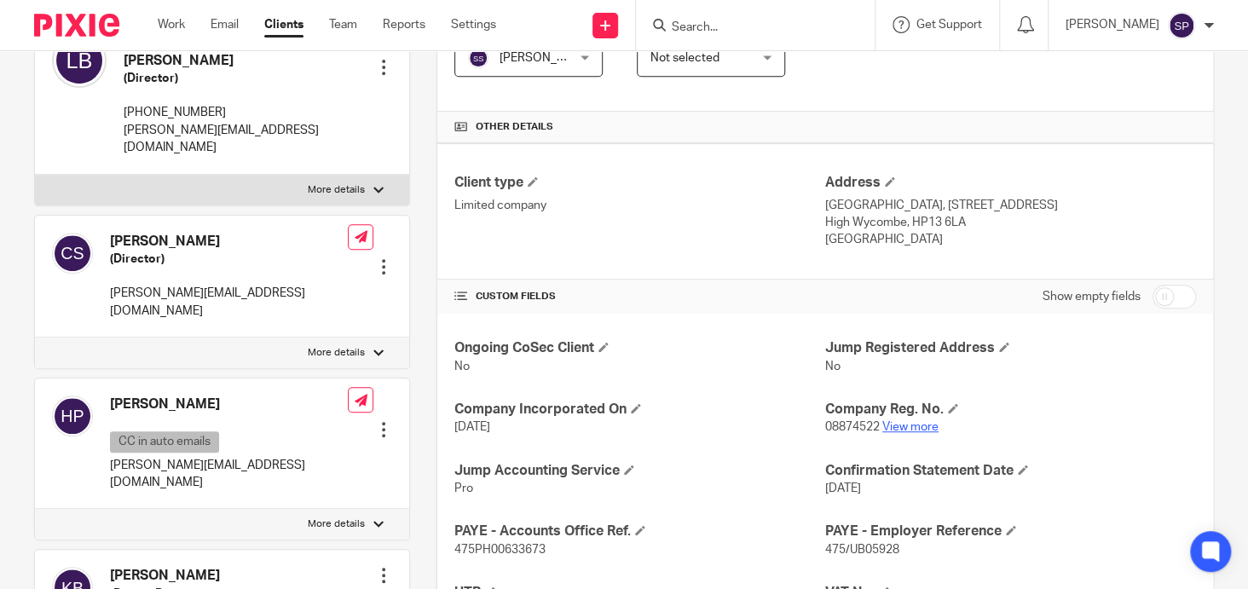
click at [903, 421] on link "View more" at bounding box center [911, 427] width 56 height 12
click at [674, 23] on input "Search" at bounding box center [746, 27] width 153 height 15
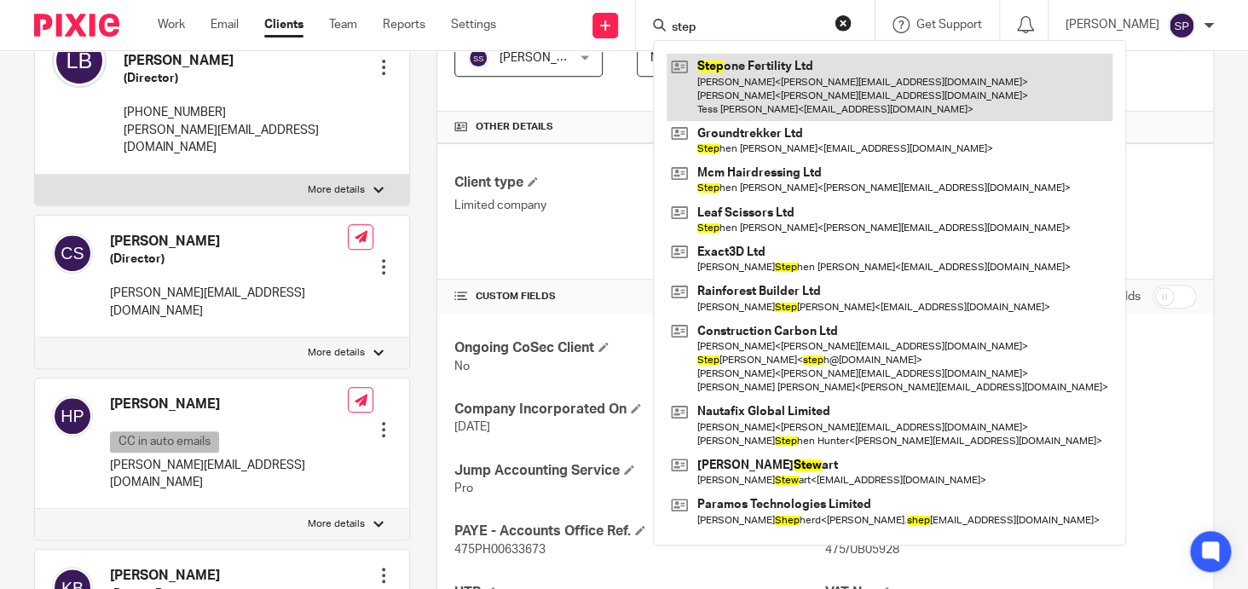
type input "step"
click at [757, 63] on link at bounding box center [890, 87] width 446 height 67
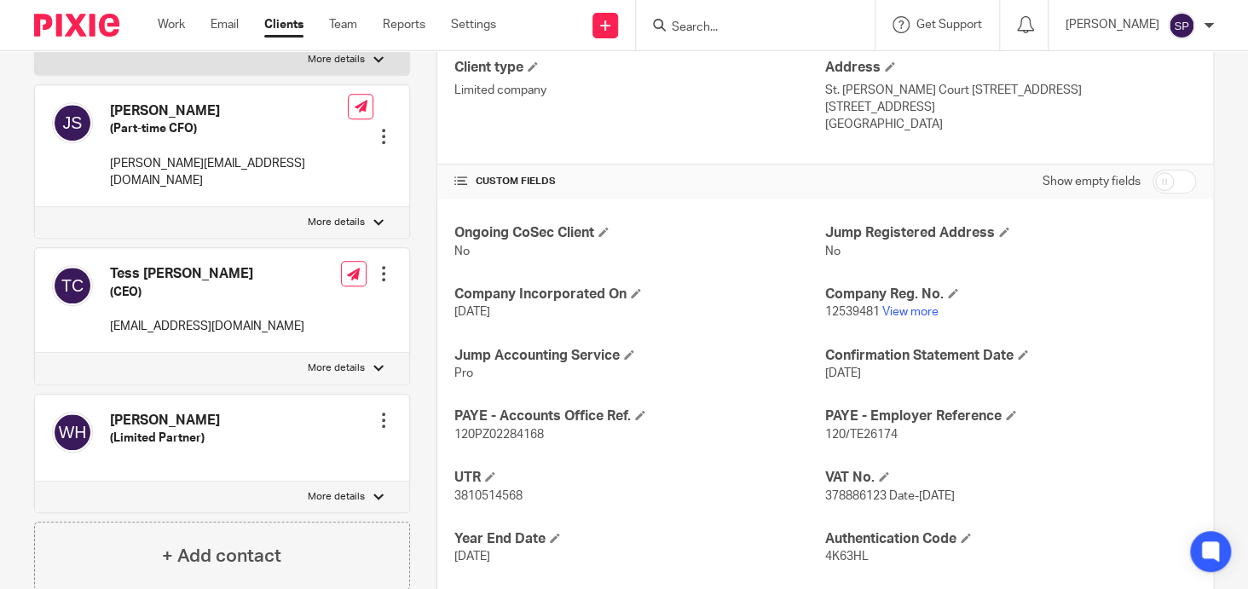
scroll to position [512, 0]
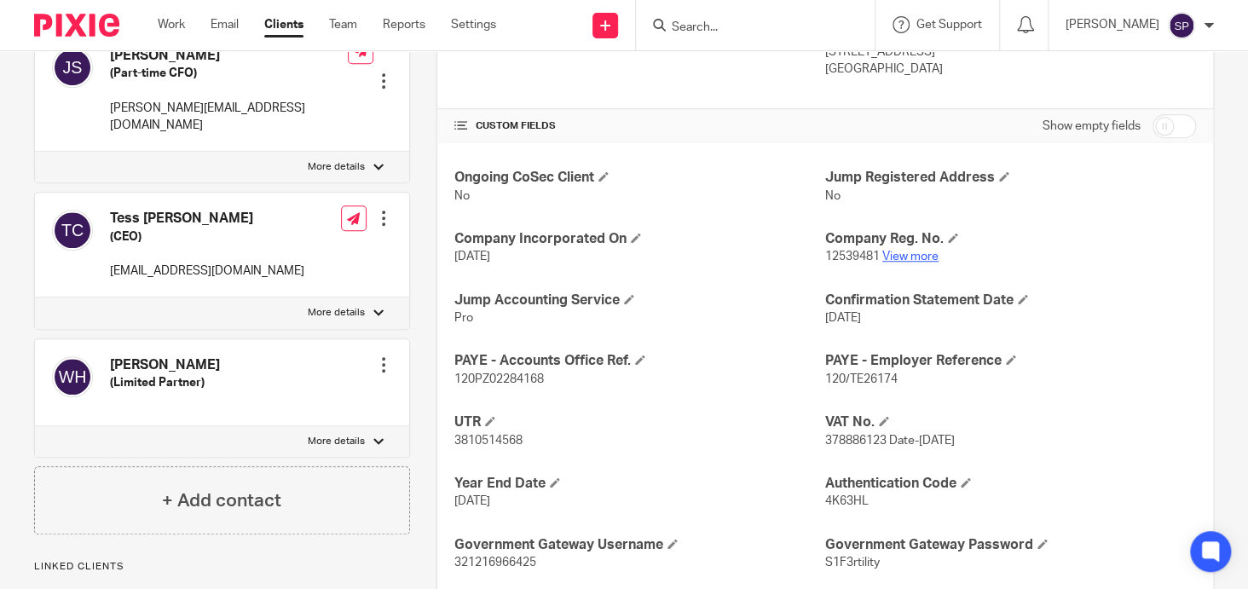
click at [892, 252] on link "View more" at bounding box center [911, 257] width 56 height 12
click at [704, 24] on input "Search" at bounding box center [746, 27] width 153 height 15
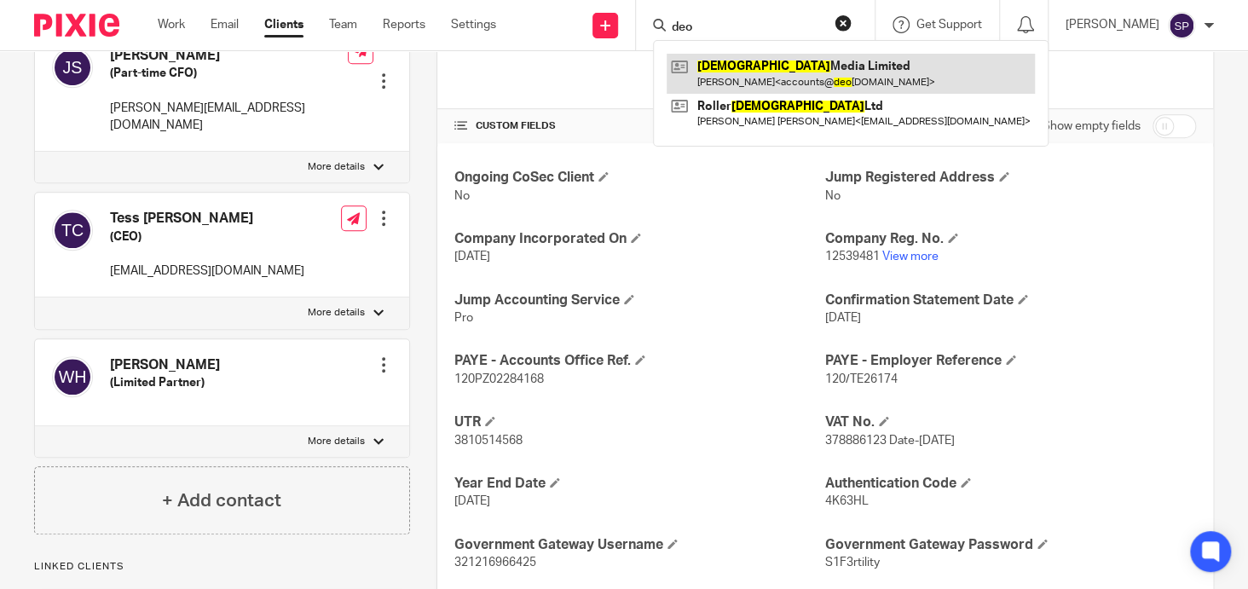
type input "deo"
click at [777, 63] on link at bounding box center [851, 73] width 368 height 39
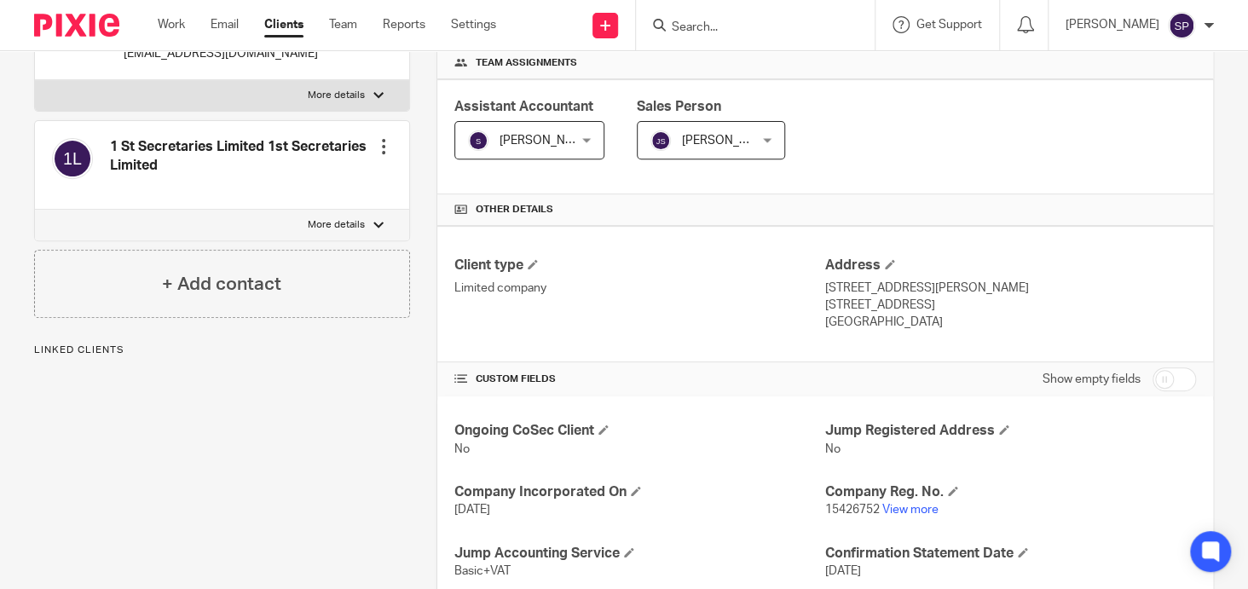
scroll to position [341, 0]
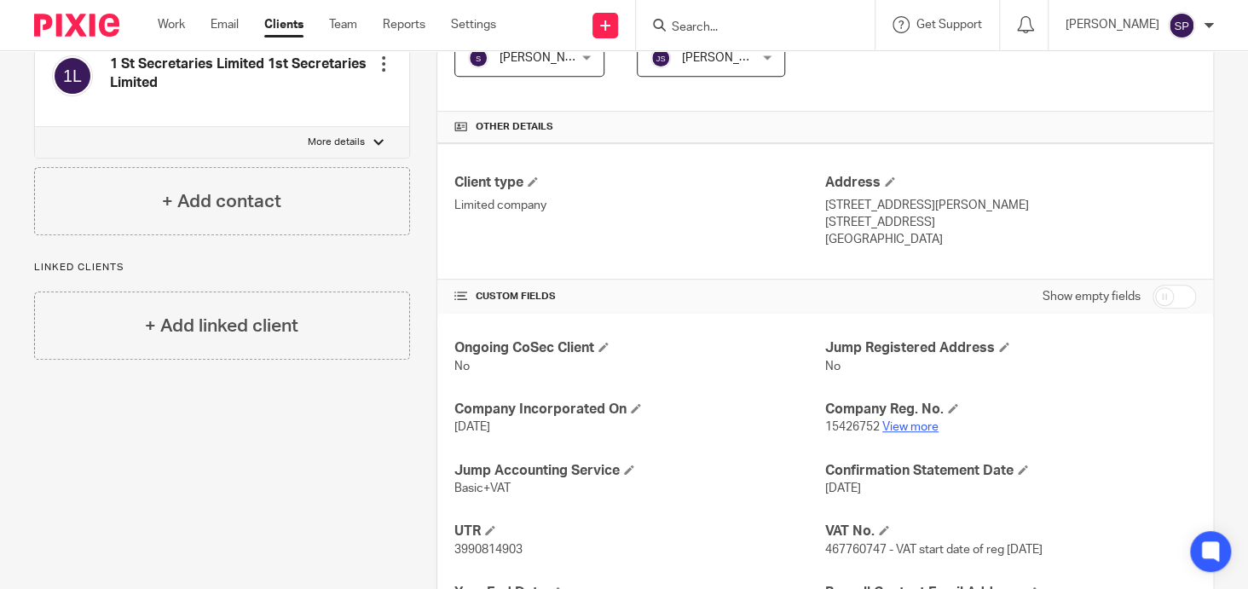
click at [905, 421] on link "View more" at bounding box center [911, 427] width 56 height 12
